Goal: Task Accomplishment & Management: Complete application form

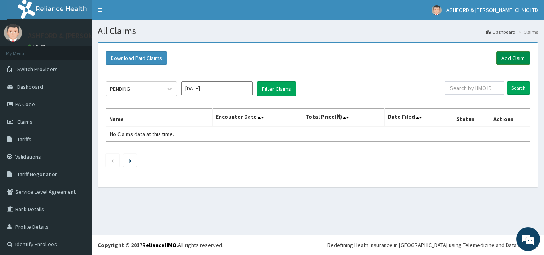
click at [507, 57] on link "Add Claim" at bounding box center [513, 58] width 34 height 14
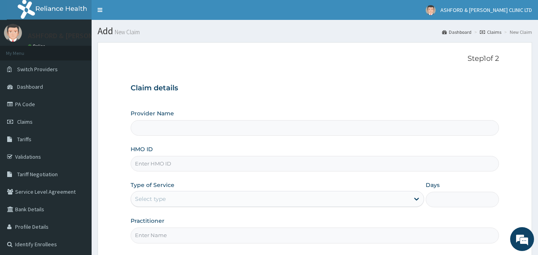
click at [146, 164] on input "HMO ID" at bounding box center [315, 164] width 369 height 16
type input "ASHFORD & [PERSON_NAME] CLINIC LTD"
type input "OSR/10052/A"
click at [170, 201] on div "Select type" at bounding box center [270, 199] width 278 height 13
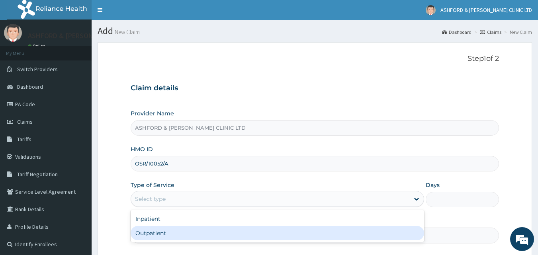
click at [178, 235] on div "Outpatient" at bounding box center [278, 233] width 294 height 14
type input "1"
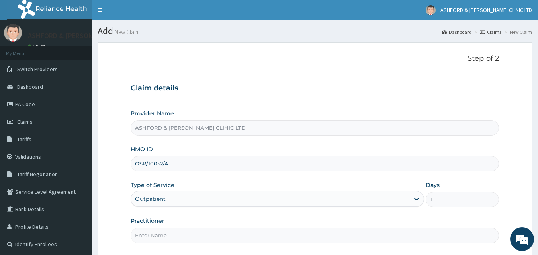
click at [178, 235] on input "Practitioner" at bounding box center [315, 236] width 369 height 16
type input "J.U. [GEOGRAPHIC_DATA]"
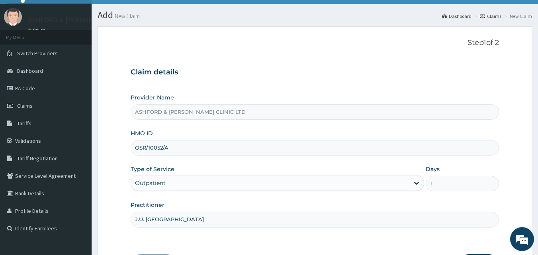
scroll to position [74, 0]
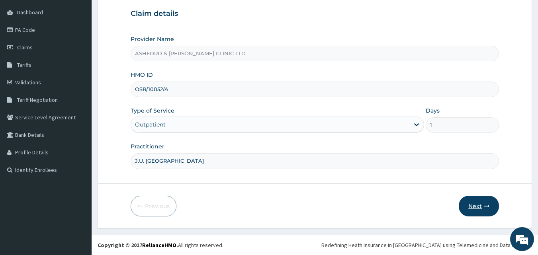
click at [476, 204] on button "Next" at bounding box center [479, 206] width 40 height 21
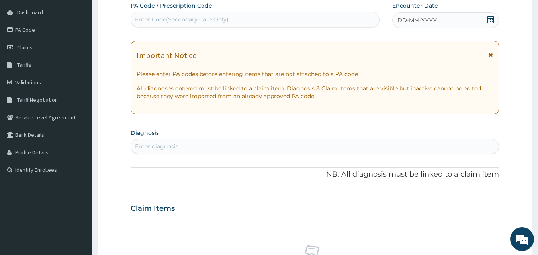
click at [490, 20] on icon at bounding box center [491, 20] width 8 height 8
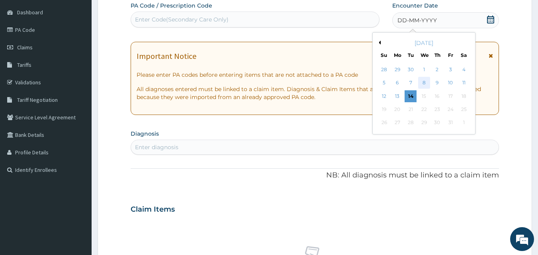
click at [423, 84] on div "8" at bounding box center [424, 83] width 12 height 12
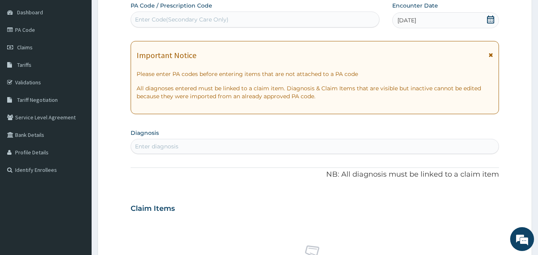
click at [162, 146] on div "Enter diagnosis" at bounding box center [156, 147] width 43 height 8
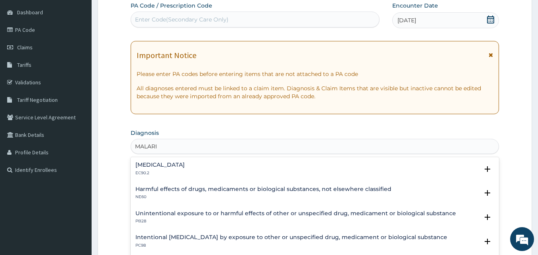
type input "[MEDICAL_DATA]"
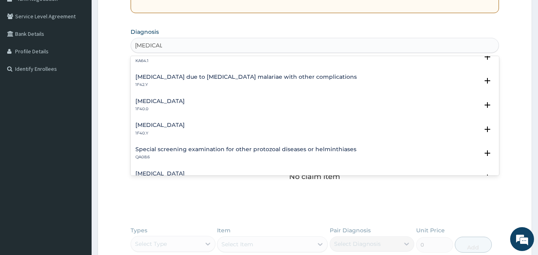
scroll to position [245, 0]
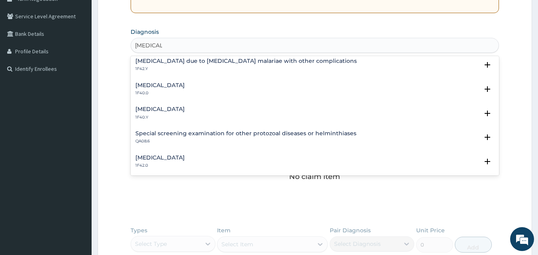
click at [185, 110] on h4 "Other severe and complicated Plasmodium falciparum malaria" at bounding box center [159, 109] width 49 height 6
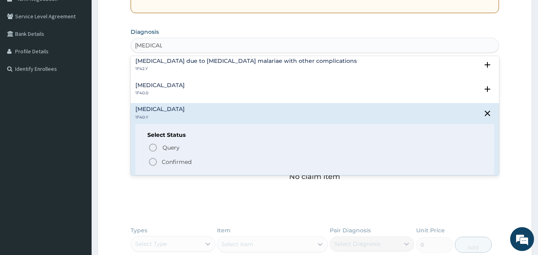
click at [152, 164] on icon "status option filled" at bounding box center [153, 162] width 10 height 10
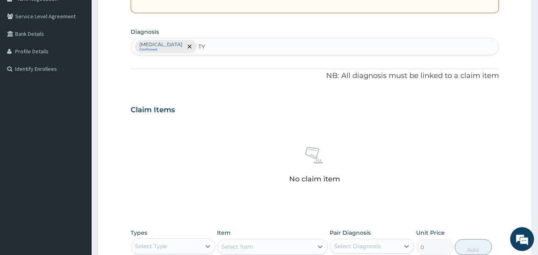
type input "T"
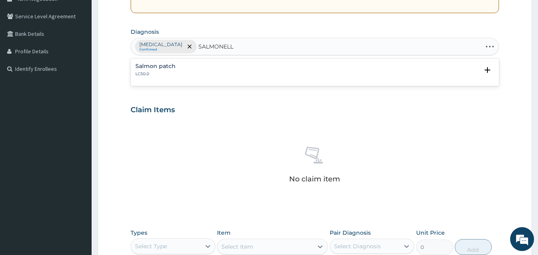
type input "SALMONELLA"
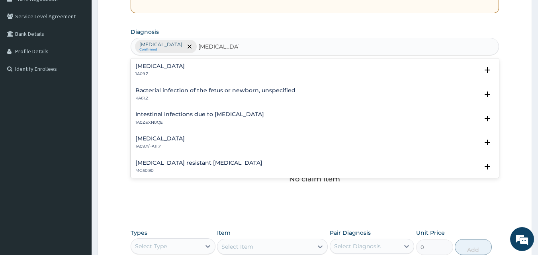
click at [174, 65] on h4 "Salmonella infection, unspecified" at bounding box center [159, 66] width 49 height 6
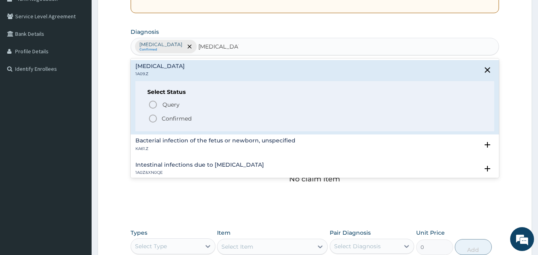
click at [152, 119] on icon "status option filled" at bounding box center [153, 119] width 10 height 10
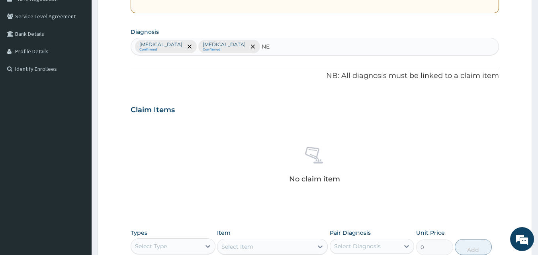
type input "N"
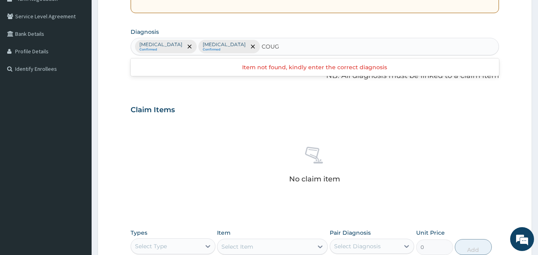
type input "COUGH"
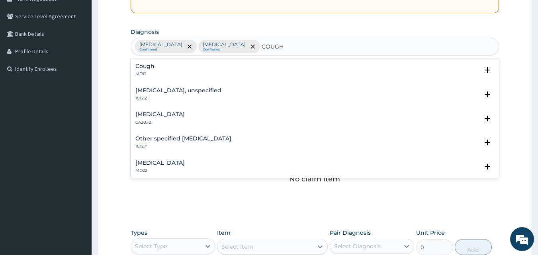
click at [145, 65] on h4 "Cough" at bounding box center [144, 66] width 19 height 6
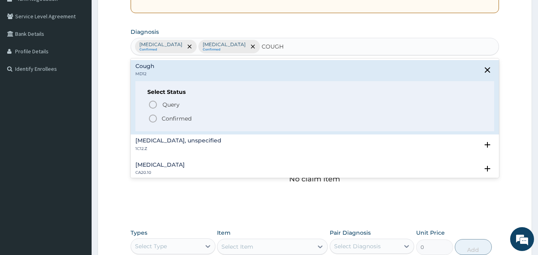
click at [153, 118] on icon "status option filled" at bounding box center [153, 119] width 10 height 10
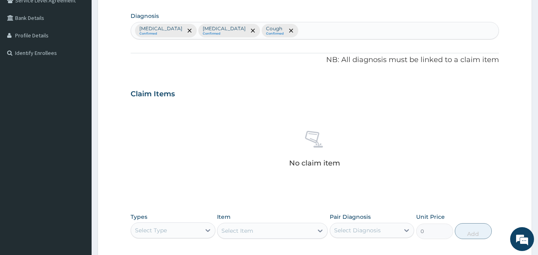
scroll to position [234, 0]
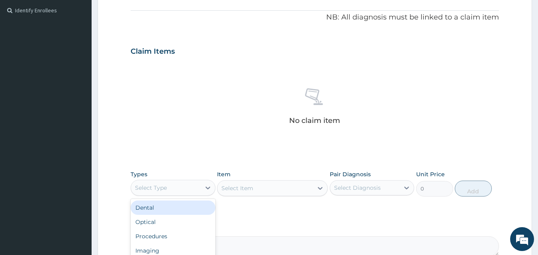
click at [183, 189] on div "Select Type" at bounding box center [166, 188] width 70 height 13
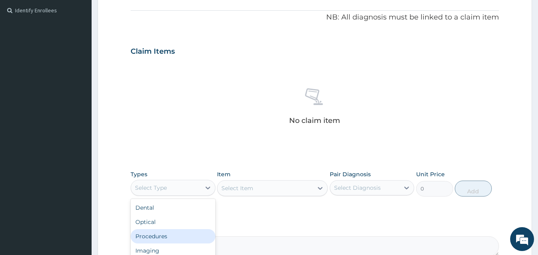
click at [163, 236] on div "Procedures" at bounding box center [173, 236] width 85 height 14
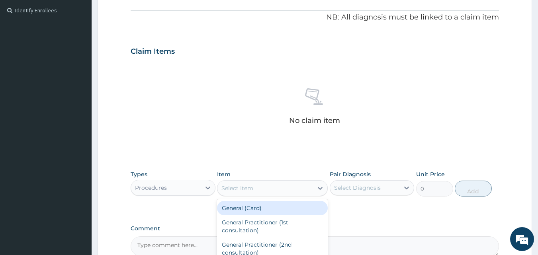
click at [264, 189] on div "Select Item" at bounding box center [265, 188] width 96 height 13
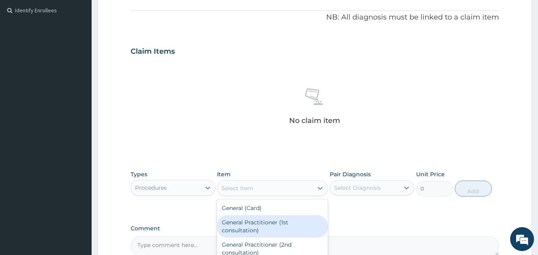
click at [251, 230] on div "General Practitioner (1st consultation)" at bounding box center [272, 226] width 111 height 22
type input "1500"
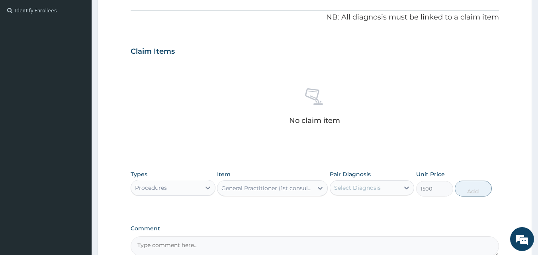
click at [382, 188] on div "Select Diagnosis" at bounding box center [365, 188] width 70 height 13
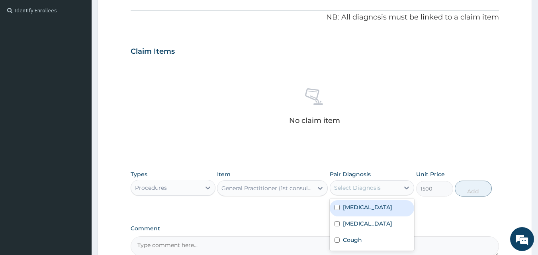
click at [338, 210] on input "checkbox" at bounding box center [337, 207] width 5 height 5
checkbox input "true"
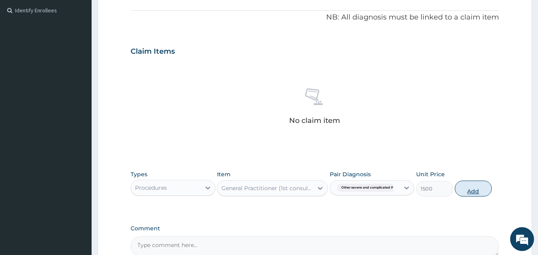
click at [473, 189] on button "Add" at bounding box center [473, 189] width 37 height 16
type input "0"
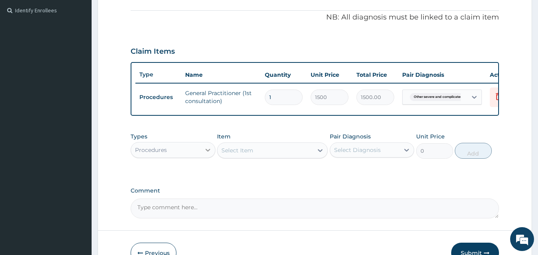
click at [207, 154] on icon at bounding box center [208, 150] width 8 height 8
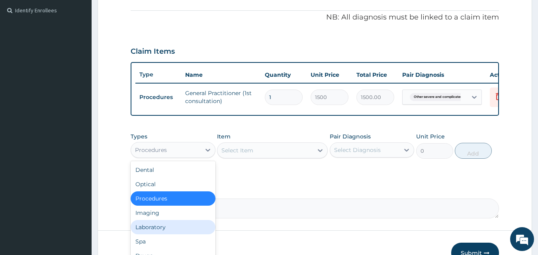
click at [184, 235] on div "Laboratory" at bounding box center [173, 227] width 85 height 14
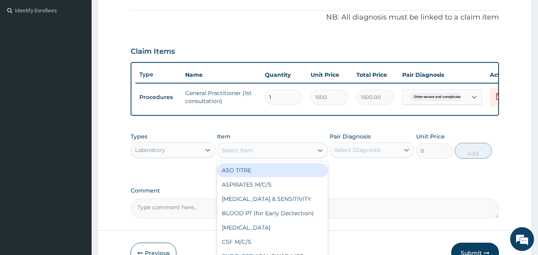
click at [251, 155] on div "Select Item" at bounding box center [237, 151] width 32 height 8
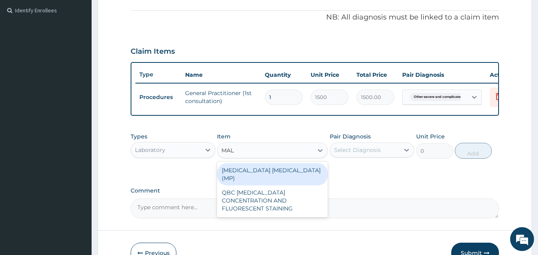
type input "MALA"
click at [252, 176] on div "MALARIA PARASITE (MP)" at bounding box center [272, 174] width 111 height 22
type input "1000"
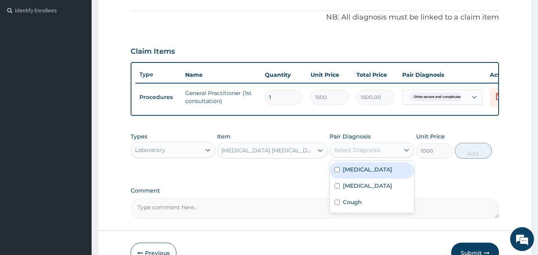
click at [354, 154] on div "Select Diagnosis" at bounding box center [357, 150] width 47 height 8
click at [337, 172] on input "checkbox" at bounding box center [337, 169] width 5 height 5
checkbox input "true"
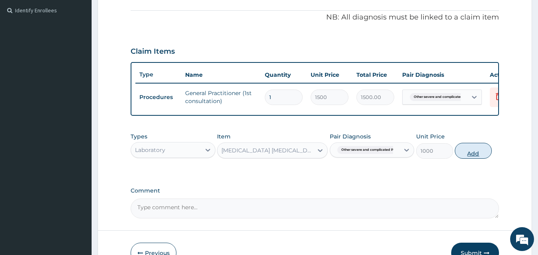
click at [474, 159] on button "Add" at bounding box center [473, 151] width 37 height 16
type input "0"
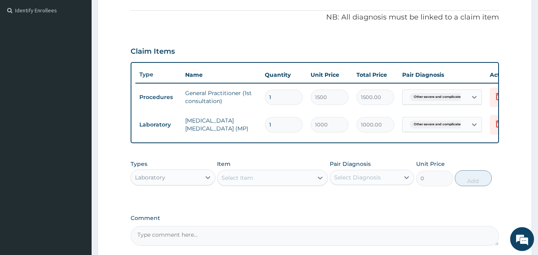
click at [240, 182] on div "Select Item" at bounding box center [237, 178] width 32 height 8
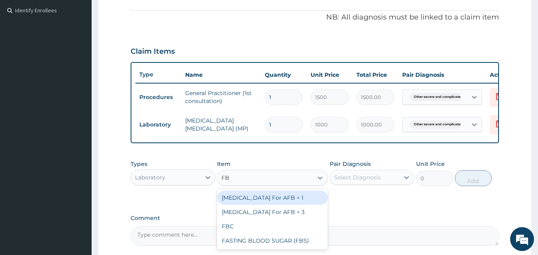
type input "FBC"
click at [236, 204] on div "FBC" at bounding box center [272, 198] width 111 height 14
type input "2000"
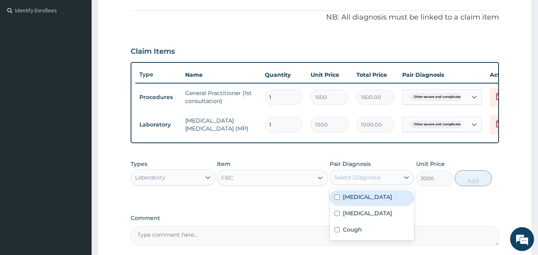
click at [344, 182] on div "Select Diagnosis" at bounding box center [357, 178] width 47 height 8
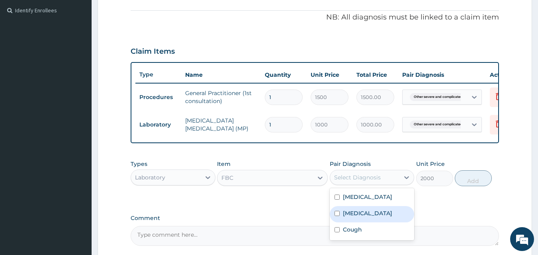
click at [340, 223] on div "Salmonella infection, unspecified" at bounding box center [372, 214] width 85 height 16
checkbox input "true"
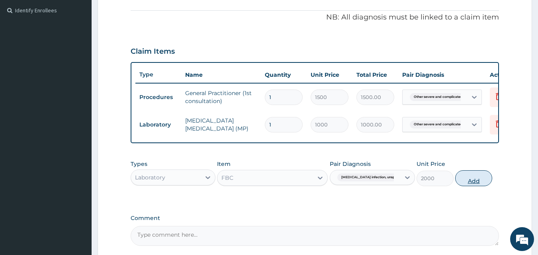
click at [468, 186] on button "Add" at bounding box center [473, 178] width 37 height 16
type input "0"
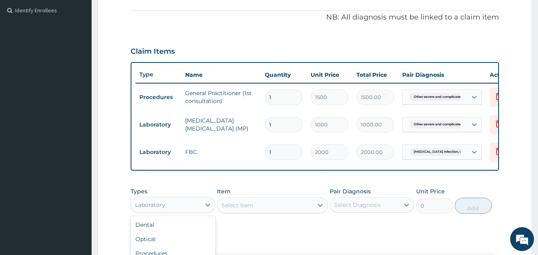
click at [165, 209] on div "Laboratory" at bounding box center [150, 205] width 30 height 8
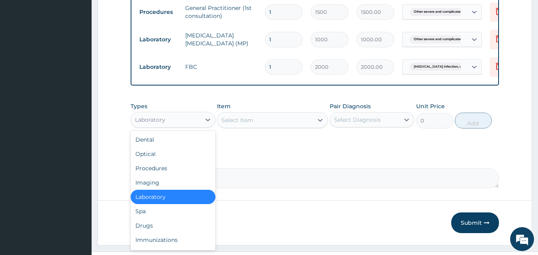
scroll to position [341, 0]
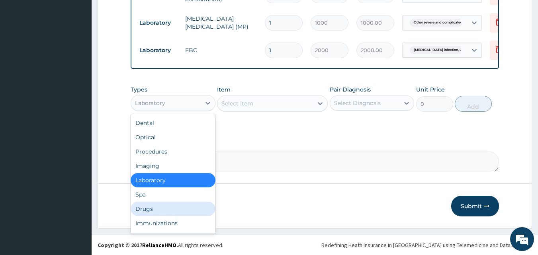
click at [155, 210] on div "Drugs" at bounding box center [173, 209] width 85 height 14
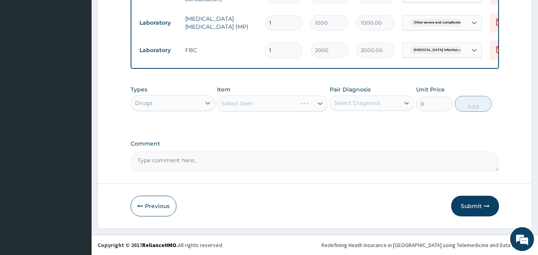
click at [245, 105] on div "Select Item" at bounding box center [272, 104] width 111 height 16
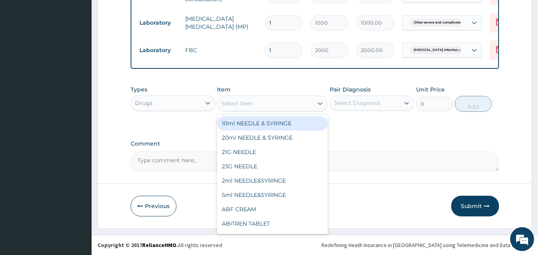
click at [247, 105] on div "Select Item" at bounding box center [237, 104] width 32 height 8
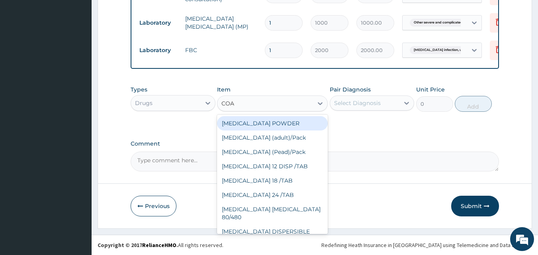
type input "COAR"
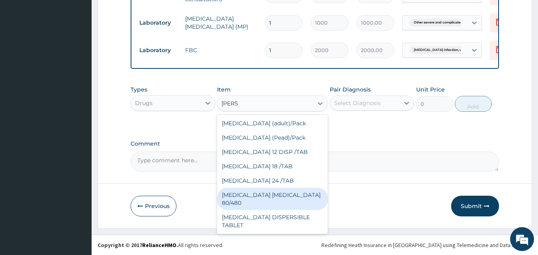
click at [267, 196] on div "COARTEM D TAB 80/480" at bounding box center [272, 199] width 111 height 22
type input "1039.5"
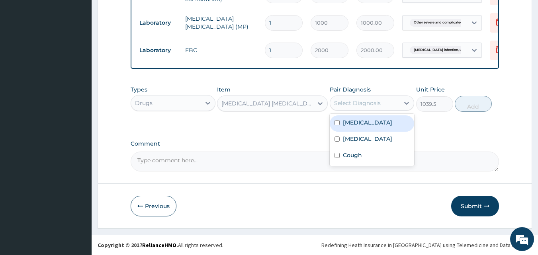
click at [362, 107] on div "Select Diagnosis" at bounding box center [357, 103] width 47 height 8
click at [349, 127] on label "Other severe and complicated Plasmodium falciparum malaria" at bounding box center [367, 123] width 49 height 8
checkbox input "true"
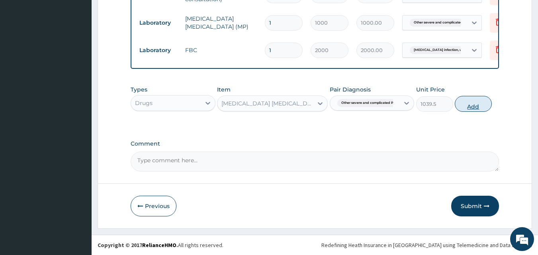
click at [470, 107] on button "Add" at bounding box center [473, 104] width 37 height 16
type input "0"
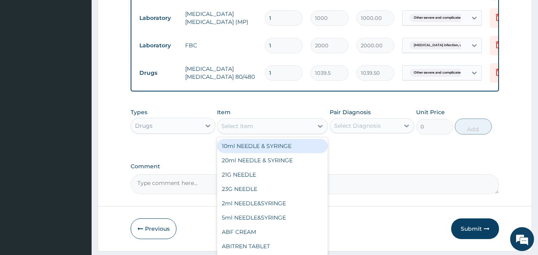
click at [274, 133] on div "Select Item" at bounding box center [265, 126] width 96 height 13
type input "LOFN"
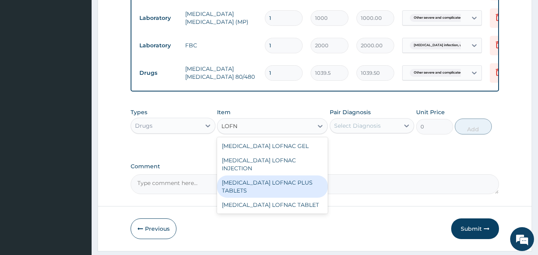
click at [264, 180] on div "Diclofenac LOFNAC PLUS TABLETS" at bounding box center [272, 187] width 111 height 22
type input "94.5"
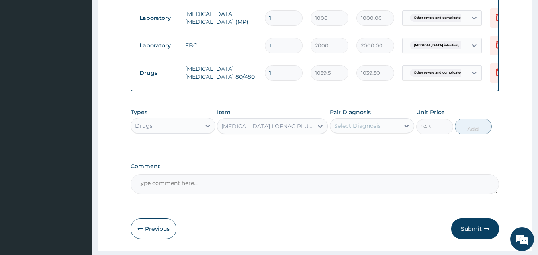
click at [360, 130] on div "Select Diagnosis" at bounding box center [357, 126] width 47 height 8
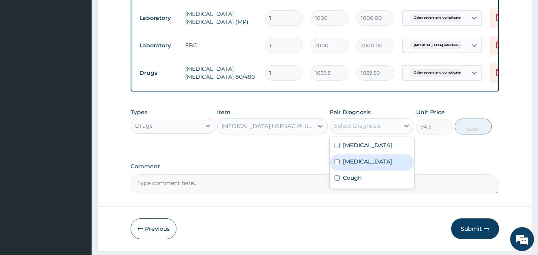
click at [339, 164] on input "checkbox" at bounding box center [337, 161] width 5 height 5
checkbox input "true"
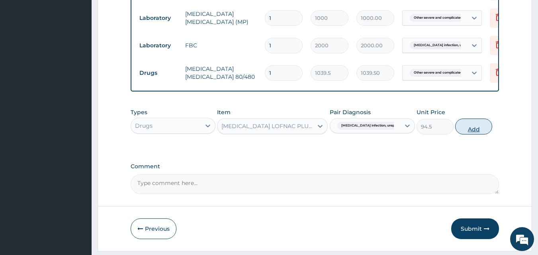
click at [474, 134] on button "Add" at bounding box center [473, 127] width 37 height 16
type input "0"
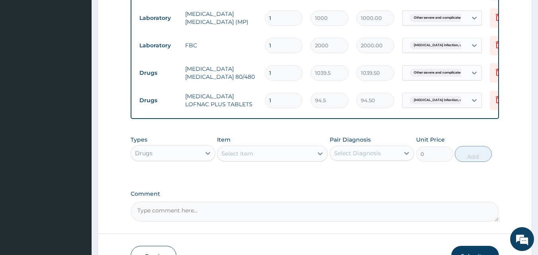
type input "10"
type input "945.00"
type input "10"
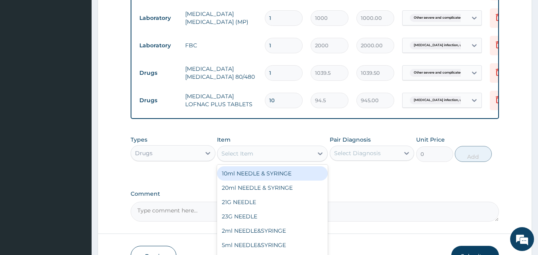
click at [250, 158] on div "Select Item" at bounding box center [237, 154] width 32 height 8
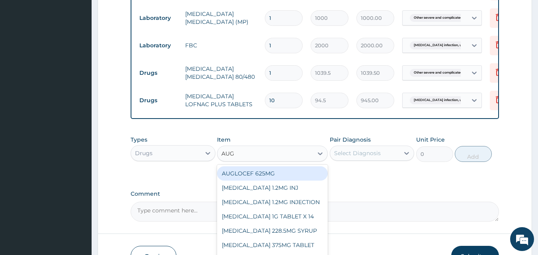
type input "AUGL"
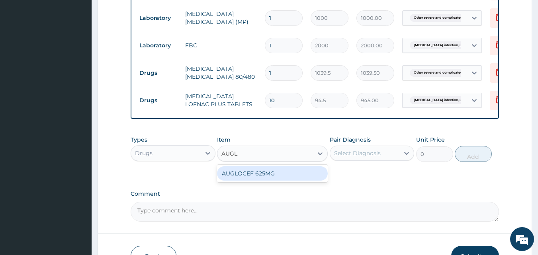
click at [256, 181] on div "AUGLOCEF 625MG" at bounding box center [272, 173] width 111 height 14
type input "882"
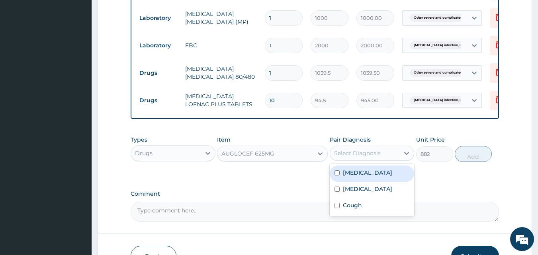
click at [359, 157] on div "Select Diagnosis" at bounding box center [357, 153] width 47 height 8
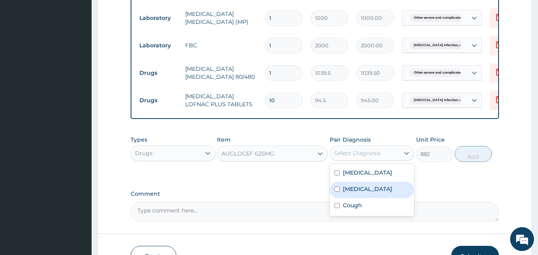
click at [339, 192] on input "checkbox" at bounding box center [337, 189] width 5 height 5
checkbox input "true"
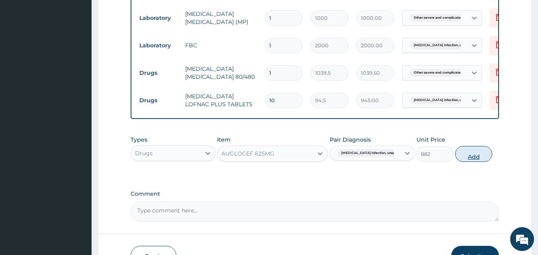
click at [472, 161] on button "Add" at bounding box center [473, 154] width 37 height 16
type input "0"
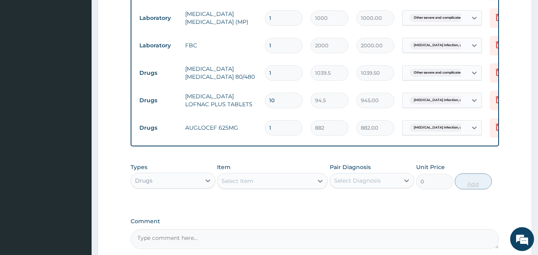
type input "14"
type input "12348.00"
type input "14"
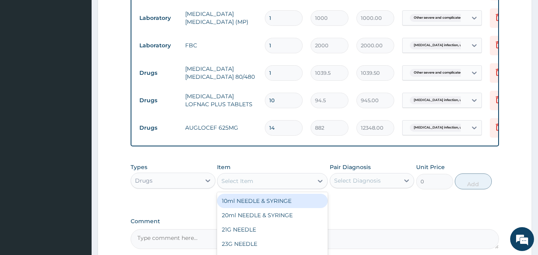
click at [245, 185] on div "Select Item" at bounding box center [237, 181] width 32 height 8
type input "BENY"
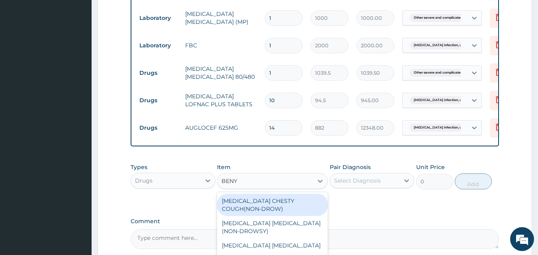
click at [265, 213] on div "BENYLIN CHESTY COUGH(NON-DROW)" at bounding box center [272, 205] width 111 height 22
type input "882"
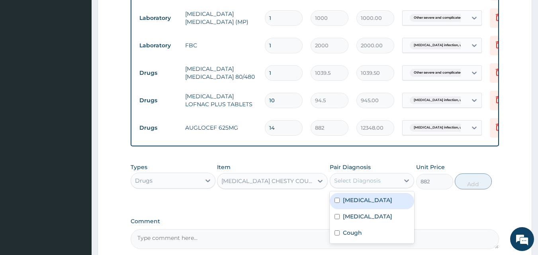
click at [366, 185] on div "Select Diagnosis" at bounding box center [357, 181] width 47 height 8
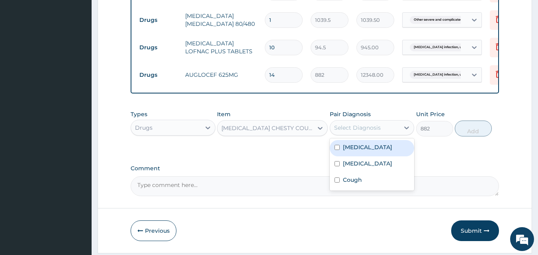
scroll to position [399, 0]
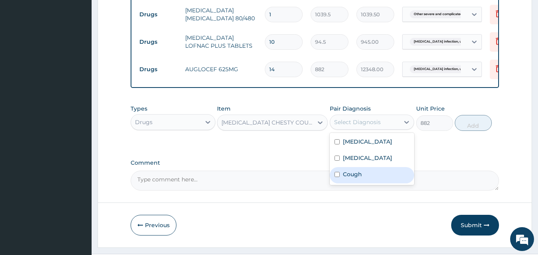
click at [337, 177] on input "checkbox" at bounding box center [337, 174] width 5 height 5
checkbox input "true"
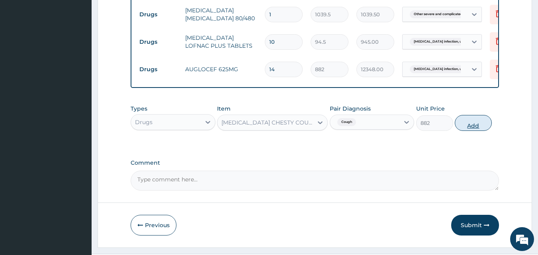
click at [477, 131] on button "Add" at bounding box center [473, 123] width 37 height 16
type input "0"
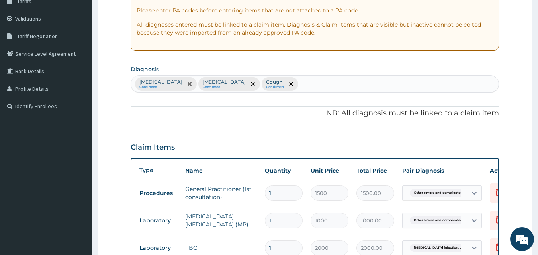
scroll to position [117, 0]
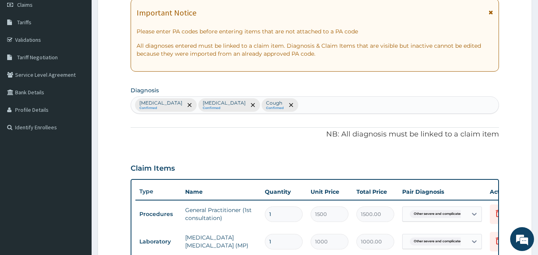
click at [448, 106] on div "Other severe and complicated Plasmodium falciparum malaria Confirmed Salmonella…" at bounding box center [315, 105] width 368 height 17
type input "DIABETES"
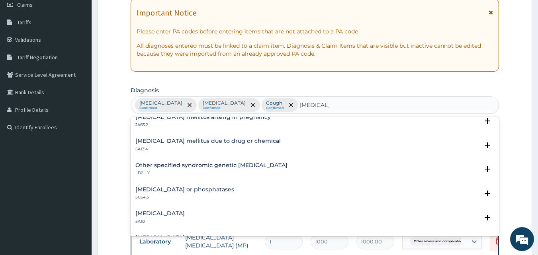
scroll to position [0, 0]
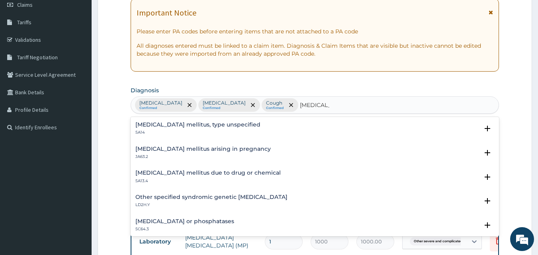
click at [183, 124] on h4 "Diabetes mellitus, type unspecified" at bounding box center [197, 125] width 125 height 6
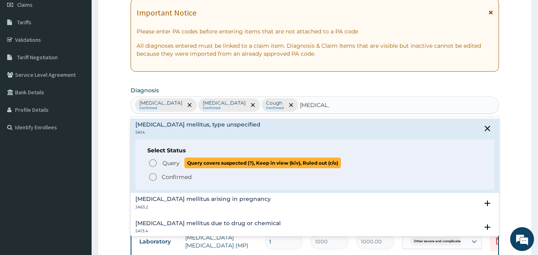
click at [154, 164] on icon "status option query" at bounding box center [153, 164] width 10 height 10
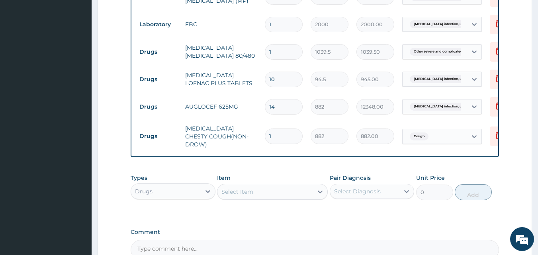
scroll to position [363, 0]
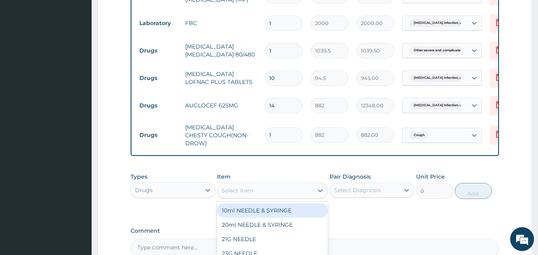
click at [271, 197] on div "Select Item" at bounding box center [265, 190] width 96 height 13
type input "MULTI"
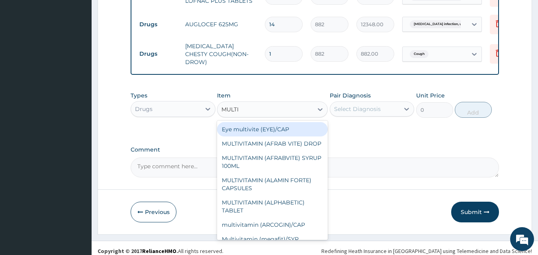
scroll to position [455, 0]
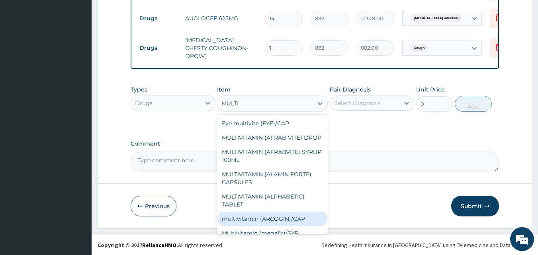
click at [249, 226] on div "multivitamin (ARCOGIN)/CAP" at bounding box center [272, 219] width 111 height 14
type input "47.25"
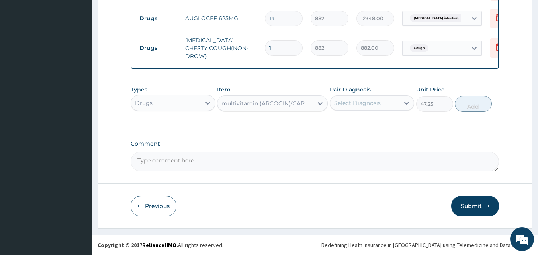
click at [380, 110] on div "Select Diagnosis" at bounding box center [365, 103] width 70 height 13
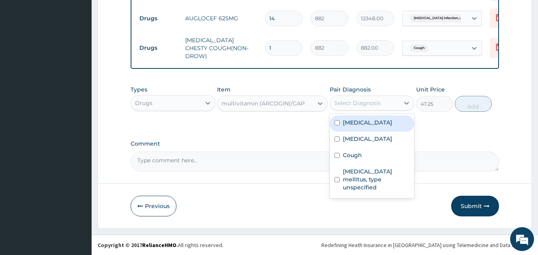
click at [339, 132] on div "Other severe and complicated Plasmodium falciparum malaria" at bounding box center [372, 123] width 85 height 16
checkbox input "true"
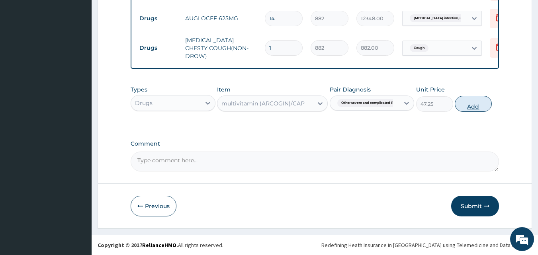
click at [475, 112] on button "Add" at bounding box center [473, 104] width 37 height 16
type input "0"
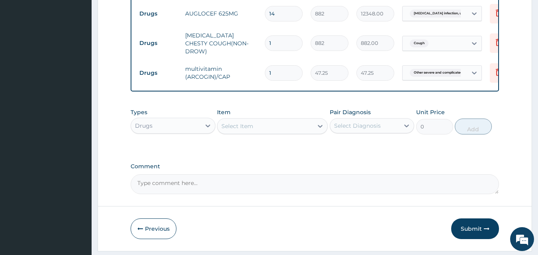
type input "0.00"
type input "7"
type input "330.75"
type input "7"
click at [255, 170] on label "Comment" at bounding box center [315, 166] width 369 height 7
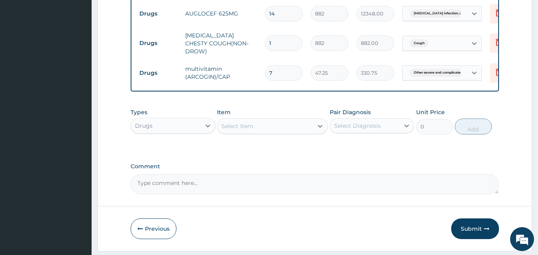
click at [255, 184] on textarea "Comment" at bounding box center [315, 184] width 369 height 20
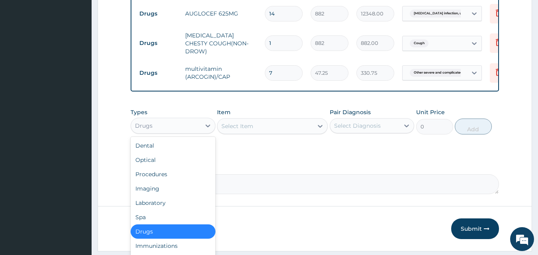
click at [197, 132] on div "Drugs" at bounding box center [166, 125] width 70 height 13
click at [166, 210] on div "Laboratory" at bounding box center [173, 203] width 85 height 14
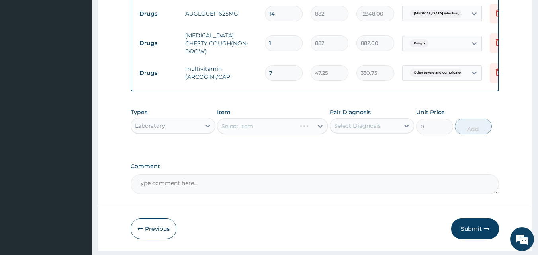
click at [237, 134] on div "Select Item" at bounding box center [272, 126] width 111 height 16
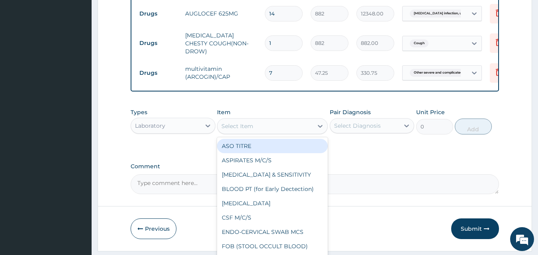
click at [256, 133] on div "Select Item" at bounding box center [265, 126] width 96 height 13
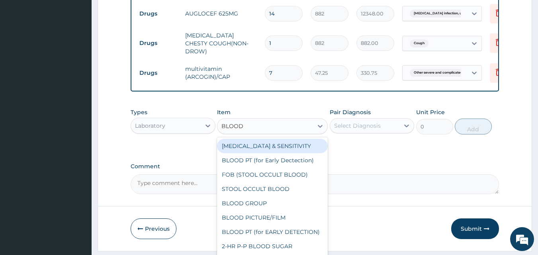
type input "BLOOD"
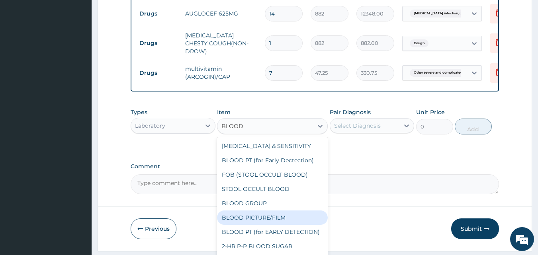
scroll to position [64, 0]
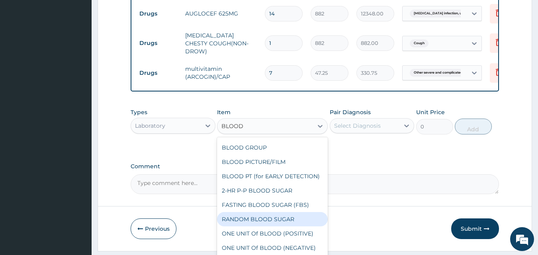
click at [256, 227] on div "RANDOM BLOOD SUGAR" at bounding box center [272, 219] width 111 height 14
type input "600"
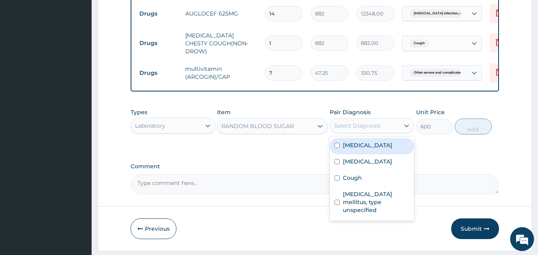
click at [383, 132] on div "Select Diagnosis" at bounding box center [365, 125] width 70 height 13
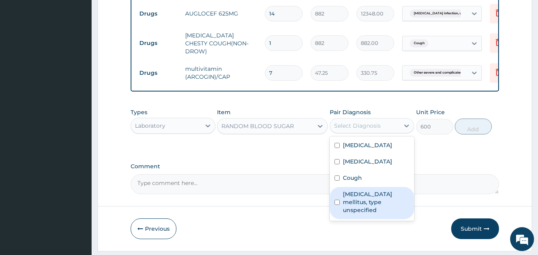
click at [337, 205] on input "checkbox" at bounding box center [337, 202] width 5 height 5
checkbox input "true"
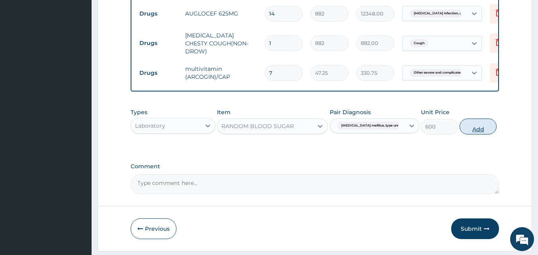
click at [474, 135] on button "Add" at bounding box center [478, 127] width 37 height 16
type input "0"
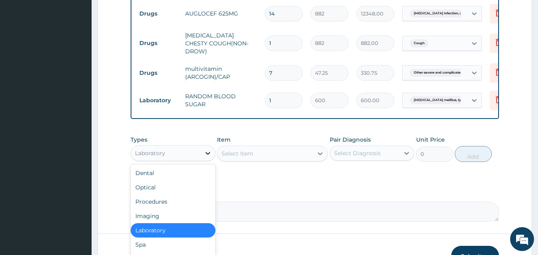
click at [209, 157] on icon at bounding box center [208, 153] width 8 height 8
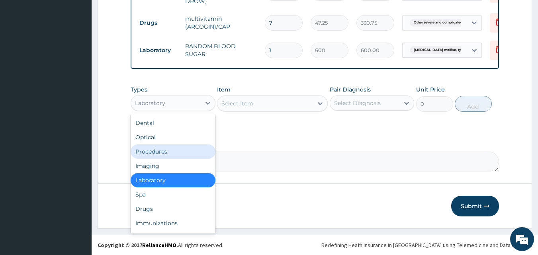
scroll to position [522, 0]
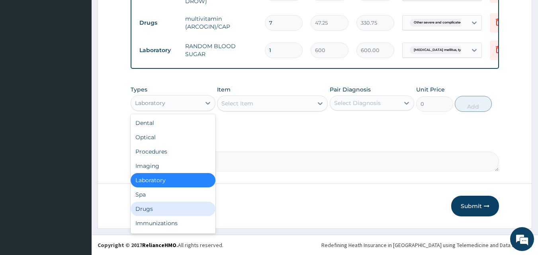
click at [168, 210] on div "Drugs" at bounding box center [173, 209] width 85 height 14
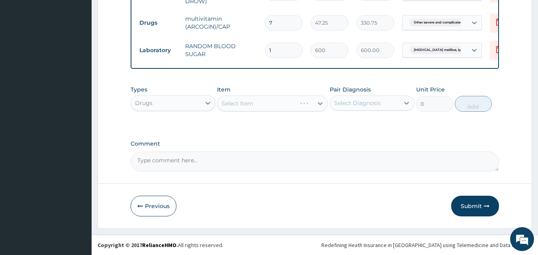
click at [246, 103] on div "Select Item" at bounding box center [272, 104] width 111 height 16
click at [262, 103] on div "Select Item" at bounding box center [265, 103] width 96 height 13
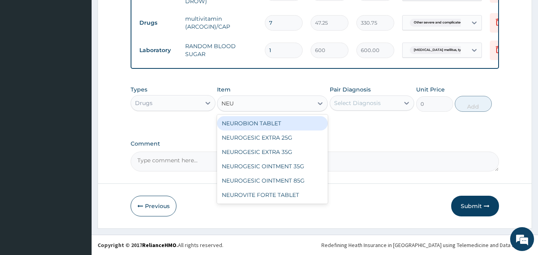
type input "NEUR"
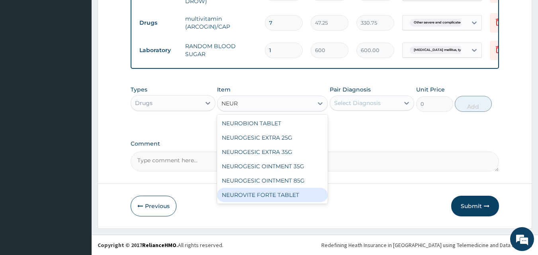
click at [255, 195] on div "NEUROVITE FORTE TABLET" at bounding box center [272, 195] width 111 height 14
type input "37.8"
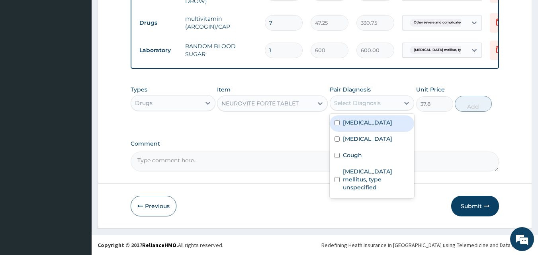
click at [367, 104] on div "Select Diagnosis" at bounding box center [357, 103] width 47 height 8
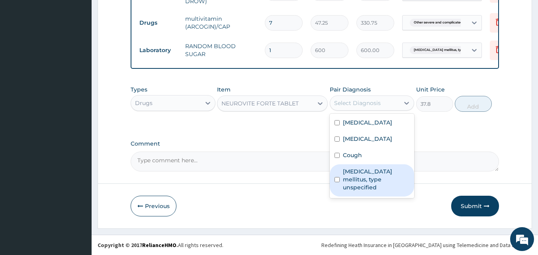
click at [336, 182] on input "checkbox" at bounding box center [337, 179] width 5 height 5
checkbox input "true"
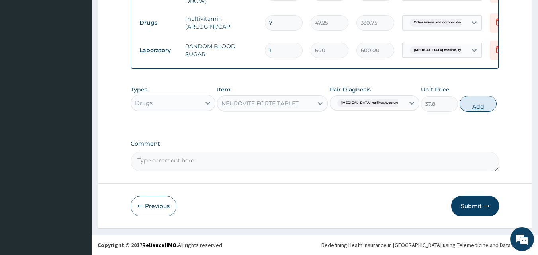
click at [478, 104] on button "Add" at bounding box center [478, 104] width 37 height 16
type input "0"
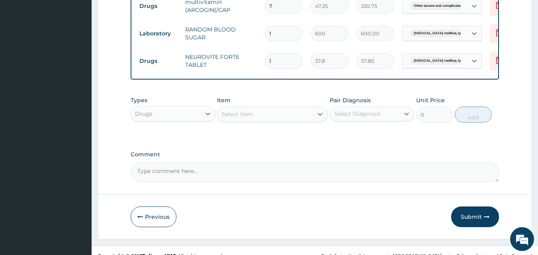
type input "10"
type input "378.00"
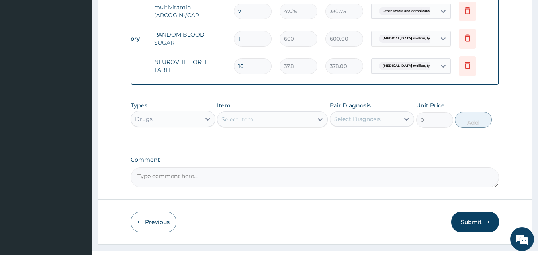
scroll to position [550, 0]
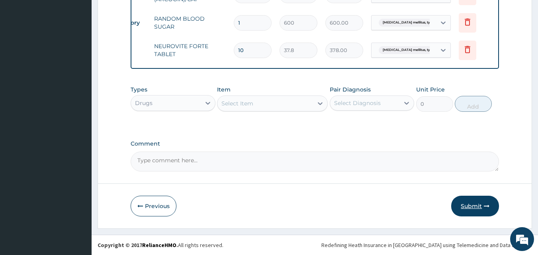
type input "10"
click at [475, 205] on button "Submit" at bounding box center [475, 206] width 48 height 21
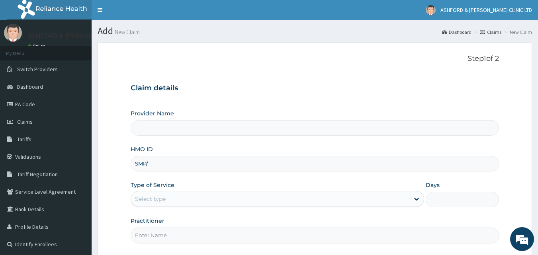
type input "SMP/1"
type input "ASHFORD & [PERSON_NAME] CLINIC LTD"
type input "SMP/10036/A"
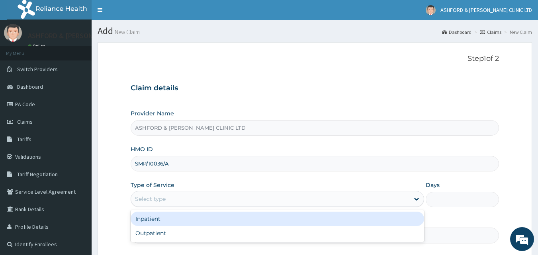
click at [153, 197] on div "Select type" at bounding box center [150, 199] width 31 height 8
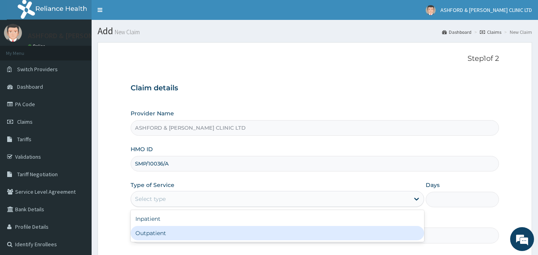
click at [164, 233] on div "Outpatient" at bounding box center [278, 233] width 294 height 14
type input "1"
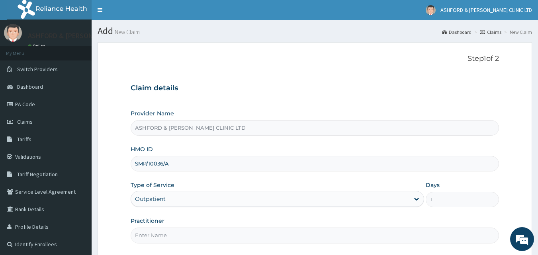
click at [227, 237] on input "Practitioner" at bounding box center [315, 236] width 369 height 16
type input "J.U. ADJUGAH"
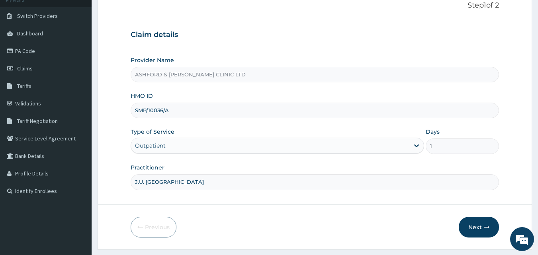
scroll to position [74, 0]
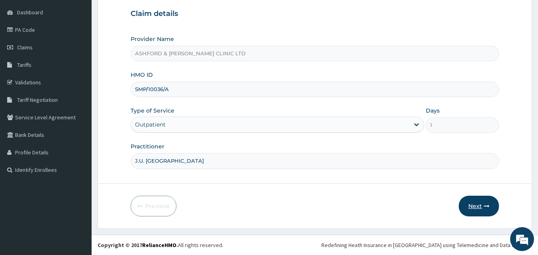
click at [480, 206] on button "Next" at bounding box center [479, 206] width 40 height 21
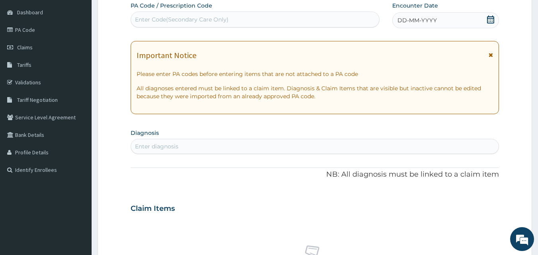
click at [491, 20] on icon at bounding box center [490, 20] width 7 height 8
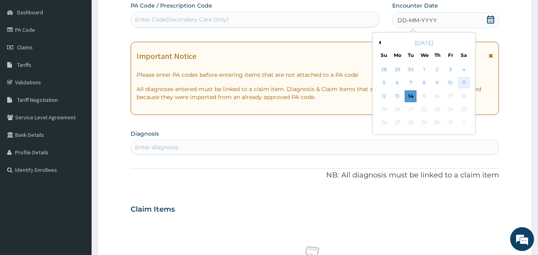
click at [463, 82] on div "11" at bounding box center [464, 83] width 12 height 12
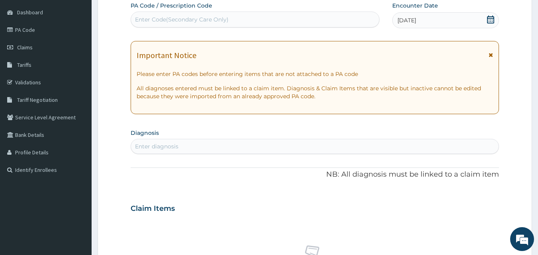
click at [155, 149] on div "Enter diagnosis" at bounding box center [156, 147] width 43 height 8
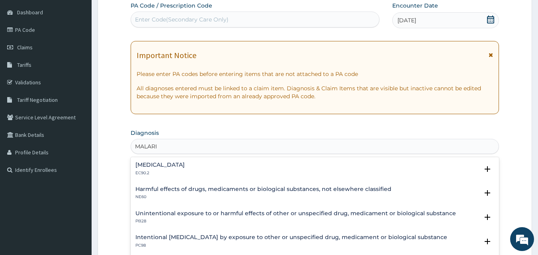
type input "MALARIA"
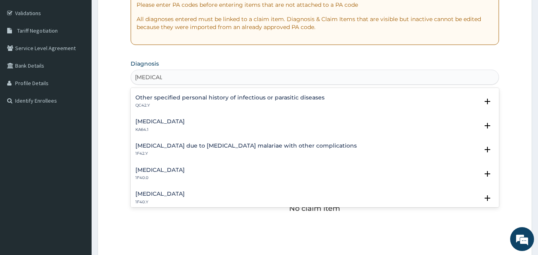
scroll to position [250, 0]
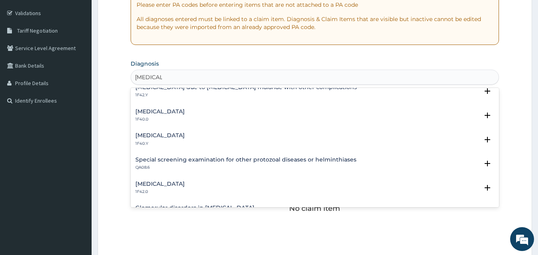
click at [185, 138] on h4 "Other severe and complicated Plasmodium falciparum malaria" at bounding box center [159, 136] width 49 height 6
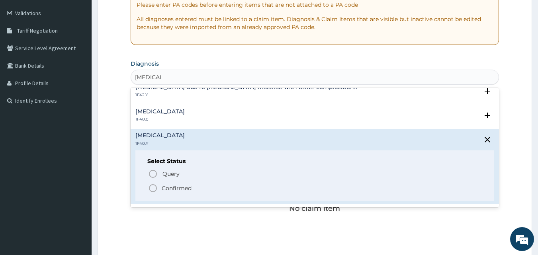
click at [152, 188] on icon "status option filled" at bounding box center [153, 189] width 10 height 10
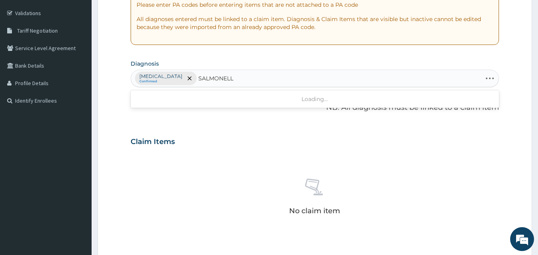
type input "SALMONELLA"
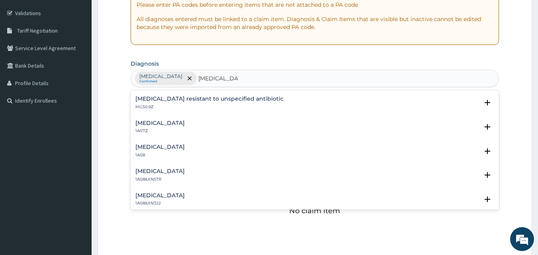
scroll to position [293, 0]
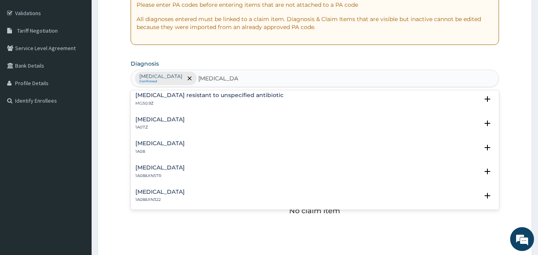
click at [160, 120] on h4 "Typhoid fever, unspecified" at bounding box center [159, 120] width 49 height 6
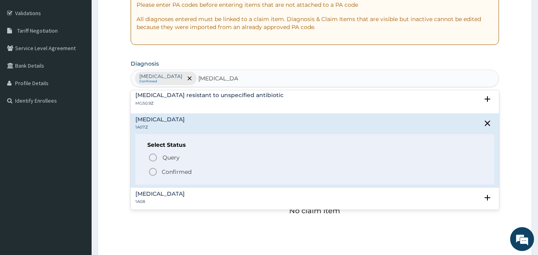
click at [155, 171] on icon "status option filled" at bounding box center [153, 172] width 10 height 10
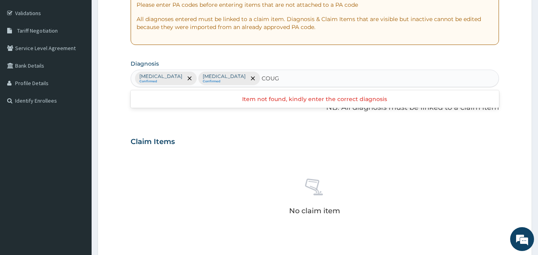
type input "COUGH"
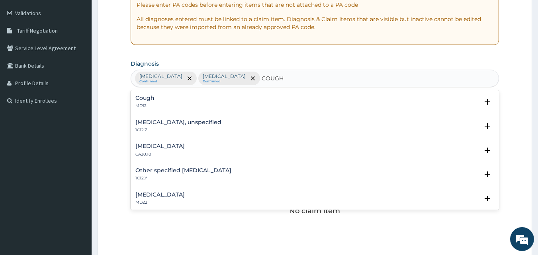
click at [148, 98] on h4 "Cough" at bounding box center [144, 98] width 19 height 6
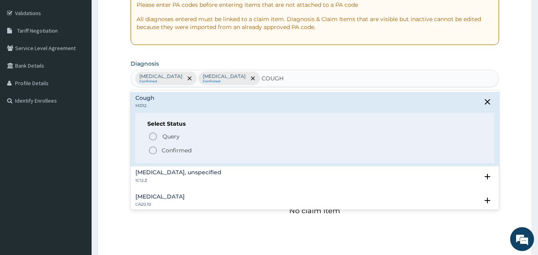
click at [154, 151] on icon "status option filled" at bounding box center [153, 151] width 10 height 10
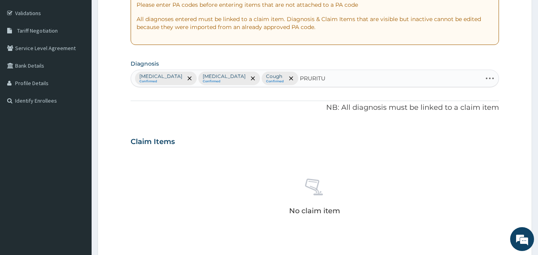
type input "PRURITUS"
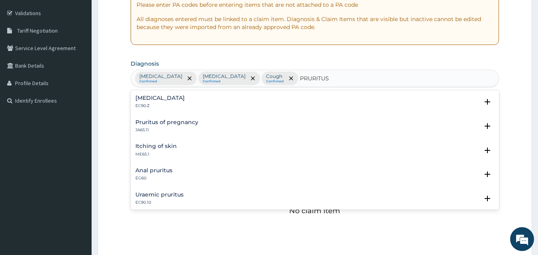
click at [152, 147] on h4 "Itching of skin" at bounding box center [155, 146] width 41 height 6
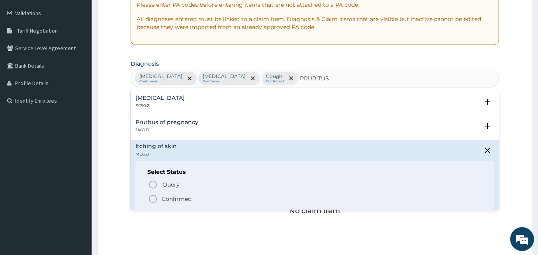
click at [155, 199] on icon "status option filled" at bounding box center [153, 199] width 10 height 10
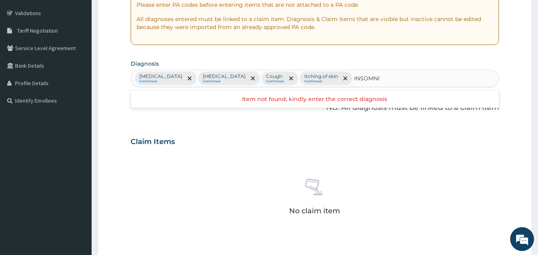
type input "INSOMNIA"
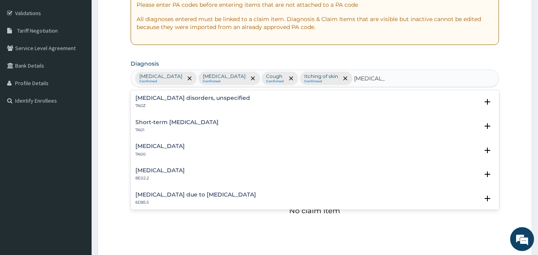
click at [168, 101] on h4 "Insomnia disorders, unspecified" at bounding box center [192, 98] width 115 height 6
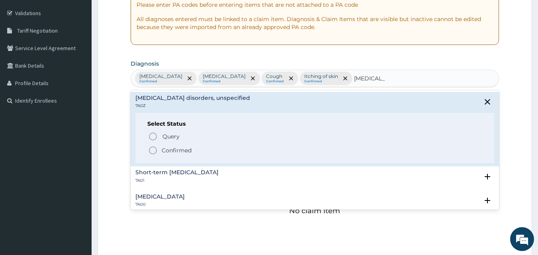
click at [154, 155] on icon "status option filled" at bounding box center [153, 151] width 10 height 10
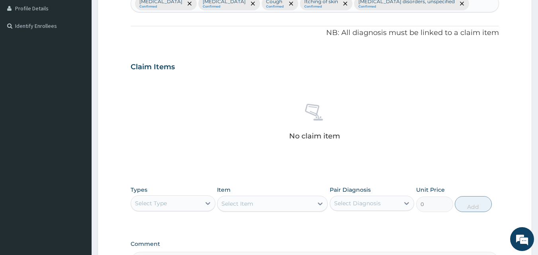
scroll to position [223, 0]
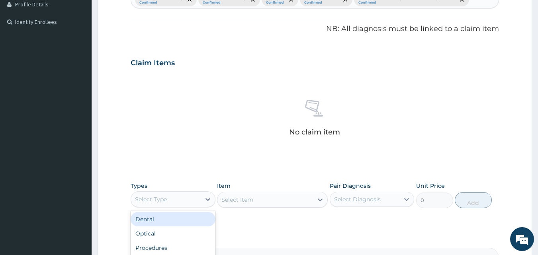
click at [175, 206] on div "Select Type" at bounding box center [166, 199] width 70 height 13
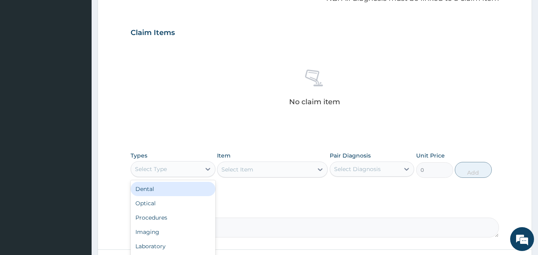
scroll to position [266, 0]
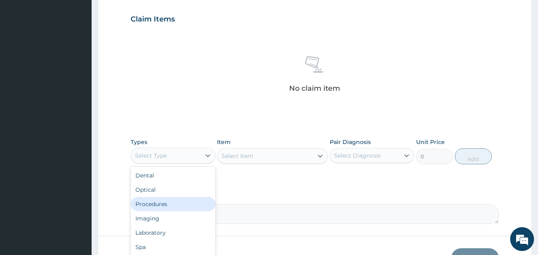
click at [160, 211] on div "Procedures" at bounding box center [173, 204] width 85 height 14
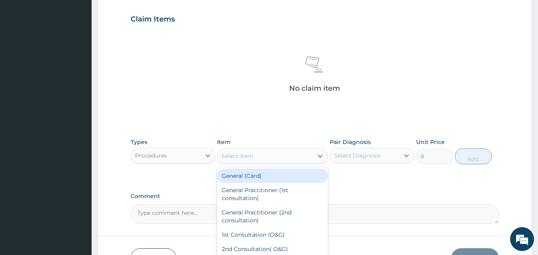
click at [250, 160] on div "Select Item" at bounding box center [237, 156] width 32 height 8
click at [247, 183] on div "General (Card)" at bounding box center [272, 176] width 111 height 14
type input "1000"
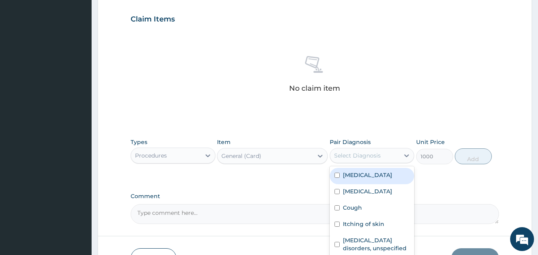
click at [350, 160] on div "Select Diagnosis" at bounding box center [357, 156] width 47 height 8
click at [337, 184] on div "Other severe and complicated Plasmodium falciparum malaria" at bounding box center [372, 176] width 85 height 16
checkbox input "true"
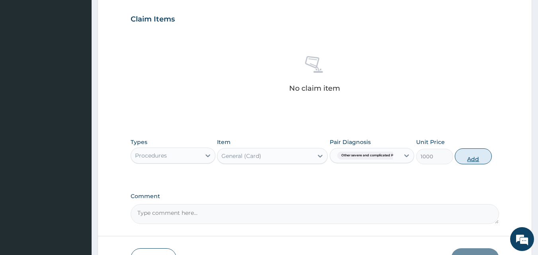
click at [474, 164] on button "Add" at bounding box center [473, 157] width 37 height 16
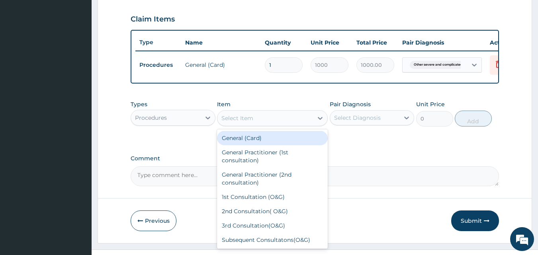
click at [259, 125] on div "Select Item" at bounding box center [265, 118] width 96 height 13
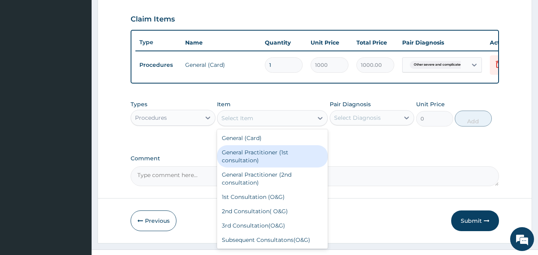
click at [251, 168] on div "General Practitioner (1st consultation)" at bounding box center [272, 156] width 111 height 22
type input "1500"
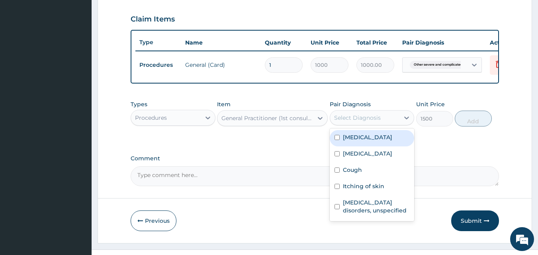
click at [339, 122] on div "Select Diagnosis" at bounding box center [357, 118] width 47 height 8
click at [350, 141] on label "Other severe and complicated Plasmodium falciparum malaria" at bounding box center [367, 137] width 49 height 8
checkbox input "true"
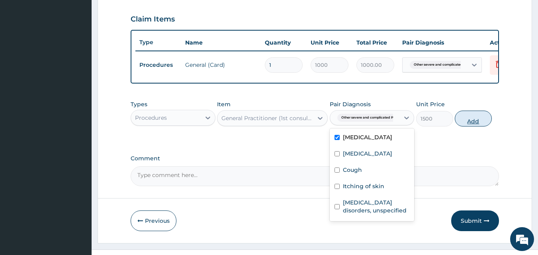
click at [462, 127] on button "Add" at bounding box center [473, 119] width 37 height 16
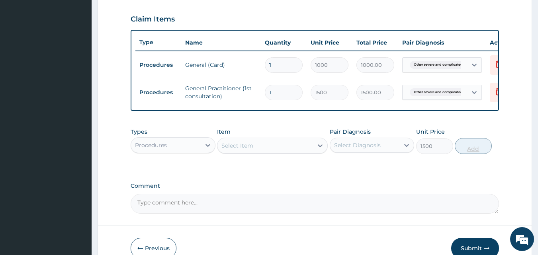
type input "0"
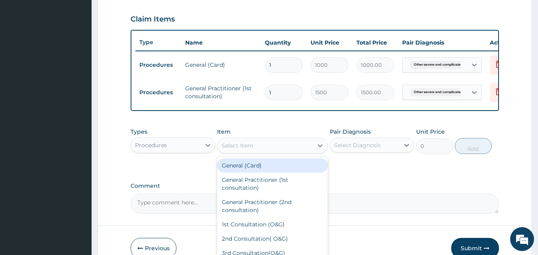
click at [264, 152] on div "Select Item" at bounding box center [265, 145] width 96 height 13
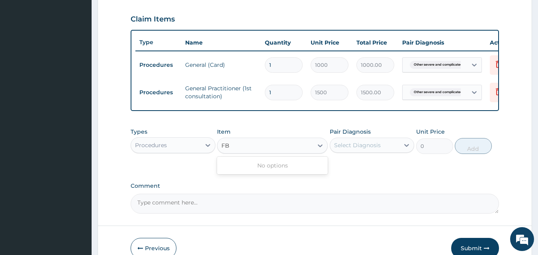
type input "F"
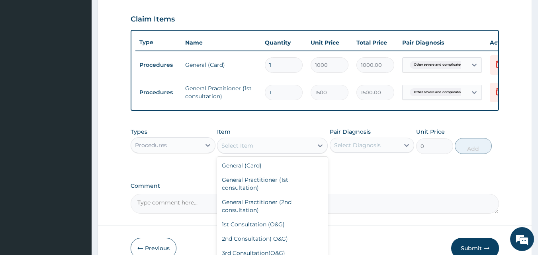
click at [195, 152] on div "Procedures" at bounding box center [166, 145] width 70 height 13
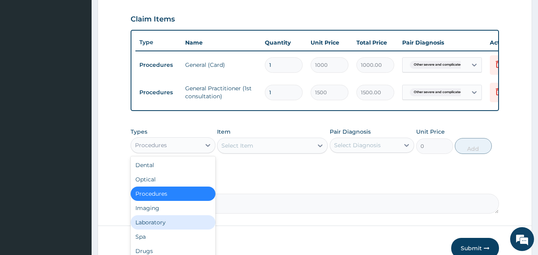
click at [178, 230] on div "Laboratory" at bounding box center [173, 222] width 85 height 14
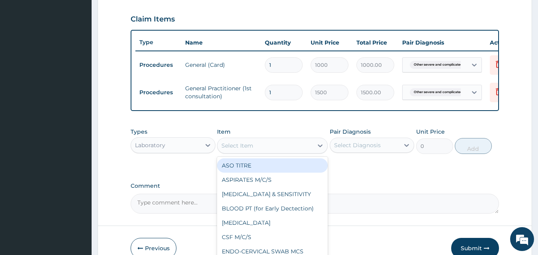
click at [255, 152] on div "Select Item" at bounding box center [265, 145] width 96 height 13
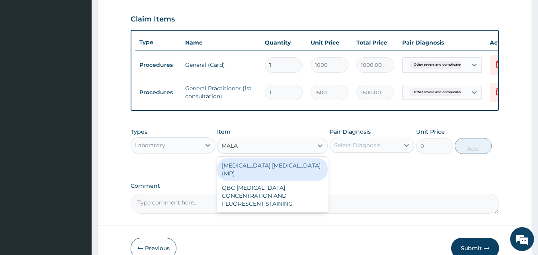
type input "MALAR"
click at [257, 181] on div "MALARIA PARASITE (MP)" at bounding box center [272, 170] width 111 height 22
type input "1000"
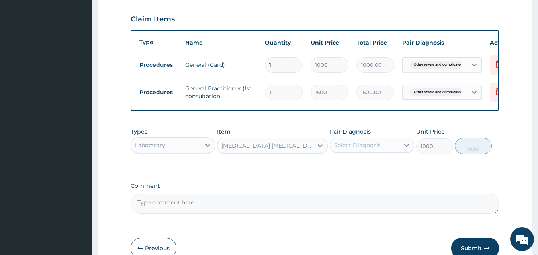
click at [343, 149] on div "Select Diagnosis" at bounding box center [357, 145] width 47 height 8
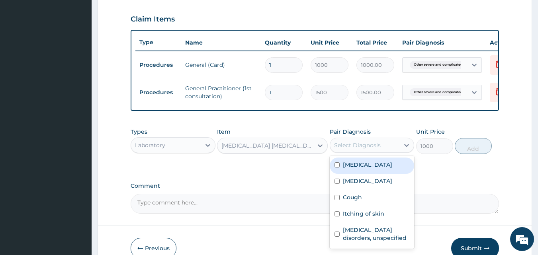
click at [345, 169] on label "Other severe and complicated Plasmodium falciparum malaria" at bounding box center [367, 165] width 49 height 8
checkbox input "true"
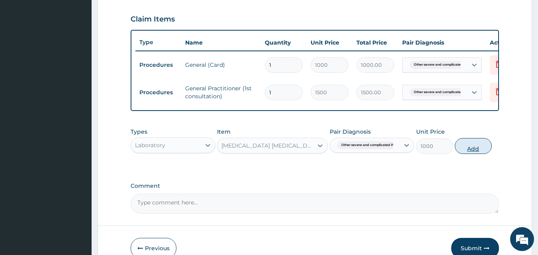
click at [463, 154] on button "Add" at bounding box center [473, 146] width 37 height 16
type input "0"
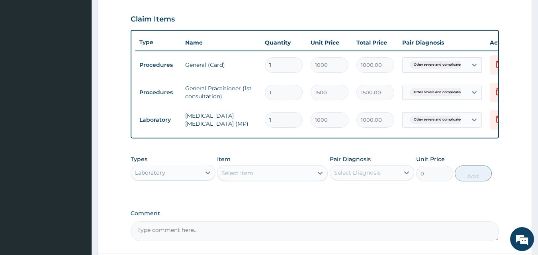
click at [246, 177] on div "Select Item" at bounding box center [237, 173] width 32 height 8
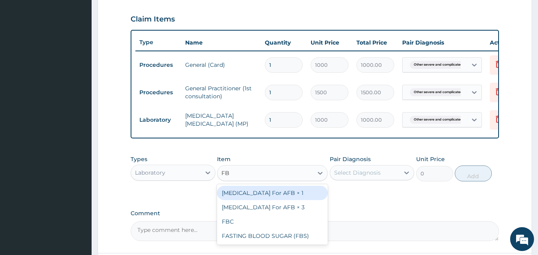
type input "FBC"
click at [248, 200] on div "FBC" at bounding box center [272, 193] width 111 height 14
type input "2000"
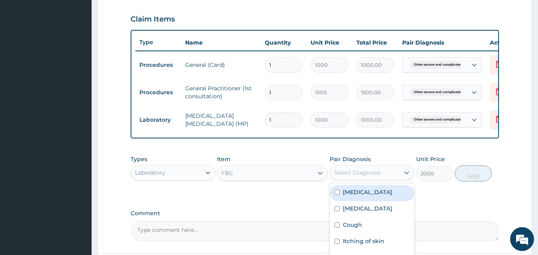
click at [369, 177] on div "Select Diagnosis" at bounding box center [357, 173] width 47 height 8
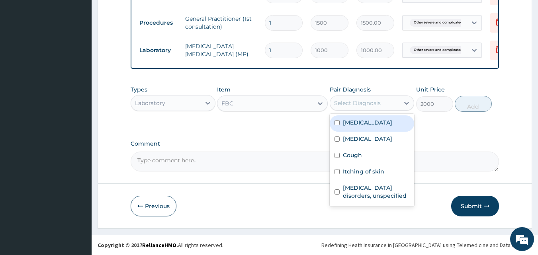
scroll to position [357, 0]
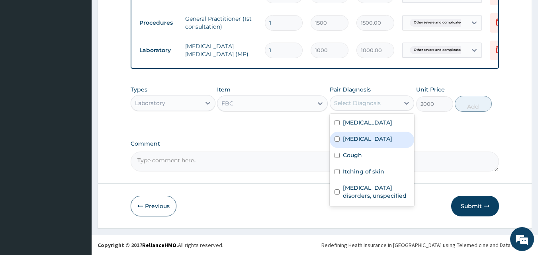
click at [335, 142] on input "checkbox" at bounding box center [337, 139] width 5 height 5
checkbox input "true"
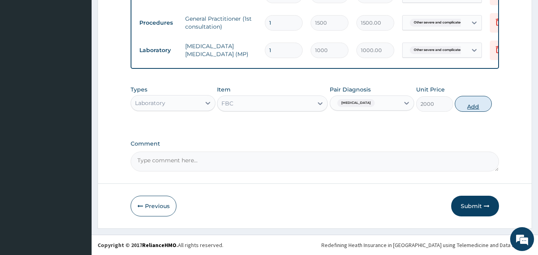
click at [471, 106] on button "Add" at bounding box center [473, 104] width 37 height 16
type input "0"
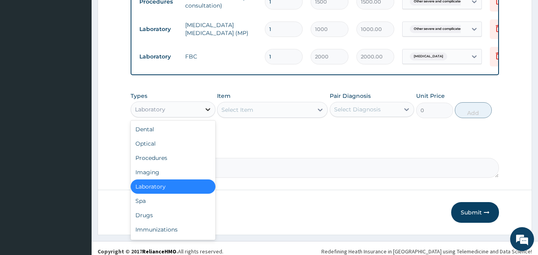
click at [206, 111] on icon at bounding box center [208, 109] width 5 height 3
click at [160, 223] on div "Drugs" at bounding box center [173, 215] width 85 height 14
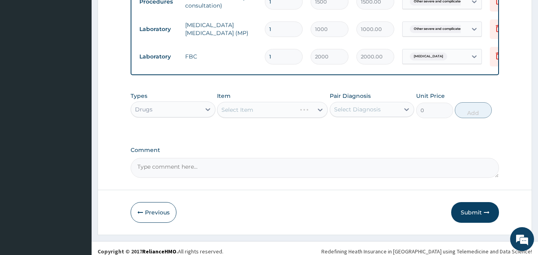
click at [239, 118] on div "Select Item" at bounding box center [272, 110] width 111 height 16
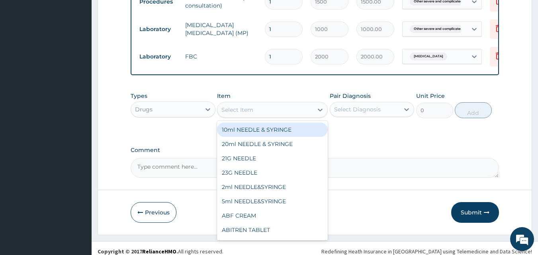
click at [239, 114] on div "Select Item" at bounding box center [237, 110] width 32 height 8
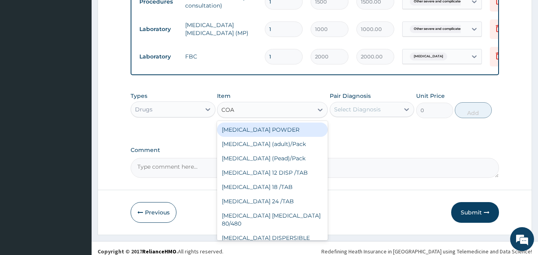
type input "COAR"
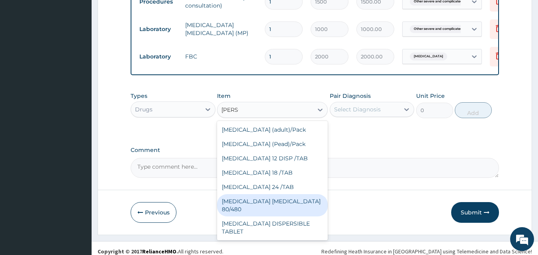
click at [258, 217] on div "COARTEM D TAB 80/480" at bounding box center [272, 205] width 111 height 22
type input "1039.5"
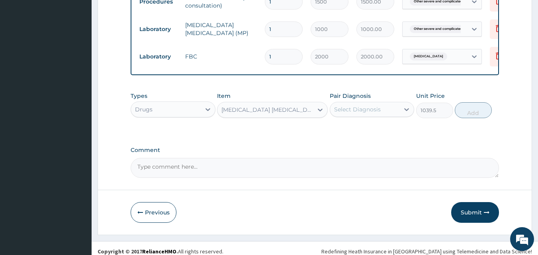
click at [368, 114] on div "Select Diagnosis" at bounding box center [357, 110] width 47 height 8
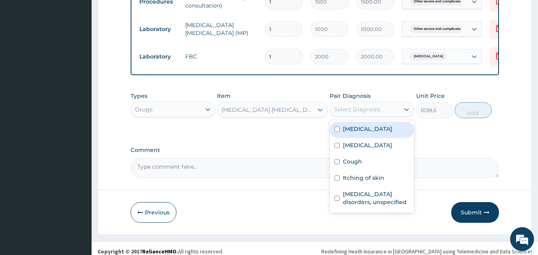
click at [344, 133] on label "Other severe and complicated Plasmodium falciparum malaria" at bounding box center [367, 129] width 49 height 8
checkbox input "true"
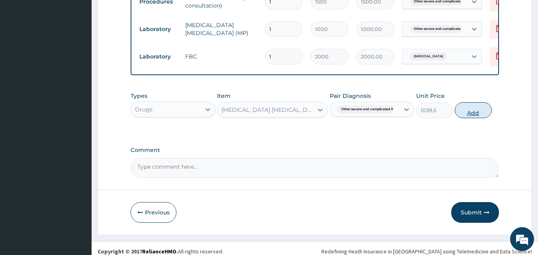
click at [466, 118] on button "Add" at bounding box center [473, 110] width 37 height 16
type input "0"
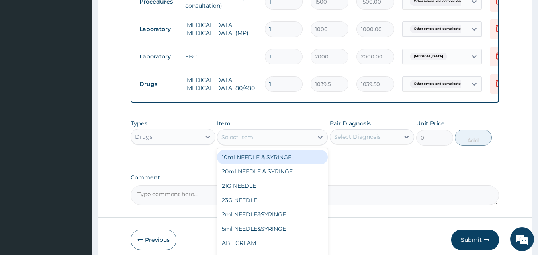
click at [249, 141] on div "Select Item" at bounding box center [237, 137] width 32 height 8
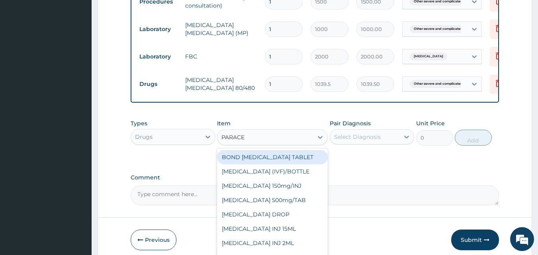
type input "PARACET"
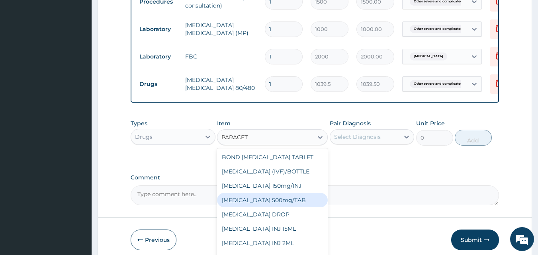
click at [249, 207] on div "PARACETAMOL 500mg/TAB" at bounding box center [272, 200] width 111 height 14
type input "6.3"
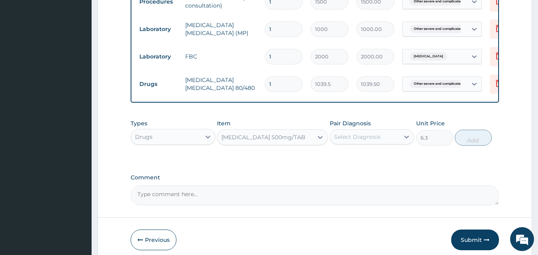
click at [350, 141] on div "Select Diagnosis" at bounding box center [357, 137] width 47 height 8
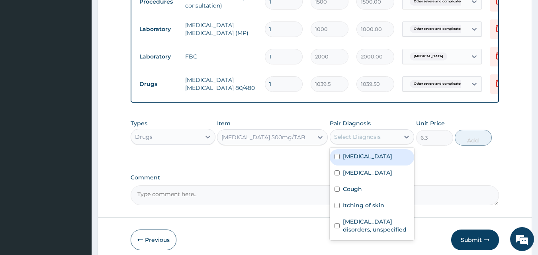
click at [356, 160] on label "Other severe and complicated Plasmodium falciparum malaria" at bounding box center [367, 157] width 49 height 8
checkbox input "true"
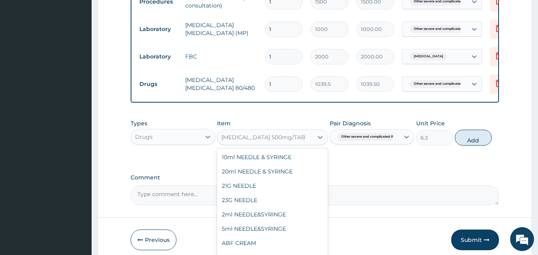
click at [312, 144] on div "PARACETAMOL 500mg/TAB" at bounding box center [265, 137] width 96 height 13
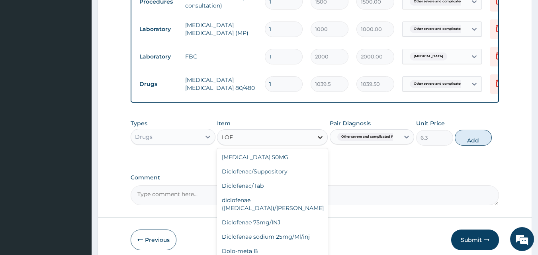
scroll to position [172, 0]
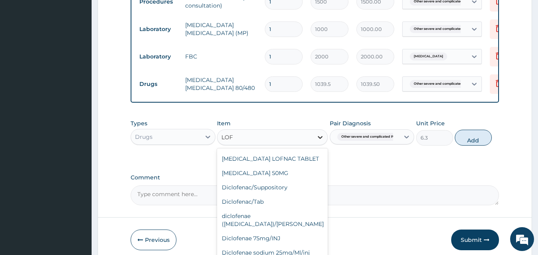
type input "LOFN"
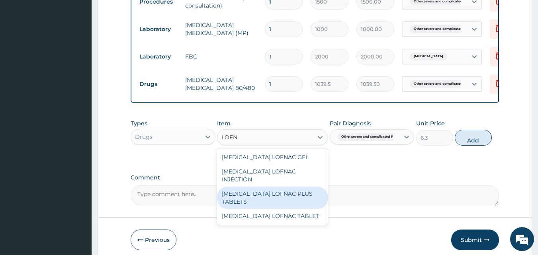
click at [280, 208] on div "Diclofenac LOFNAC PLUS TABLETS" at bounding box center [272, 198] width 111 height 22
type input "94.5"
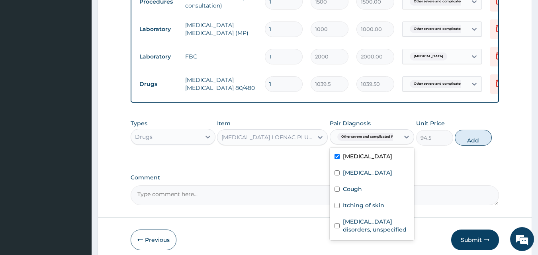
click at [350, 141] on span "Other severe and complicated P..." at bounding box center [368, 137] width 63 height 8
click at [338, 176] on input "checkbox" at bounding box center [337, 172] width 5 height 5
checkbox input "true"
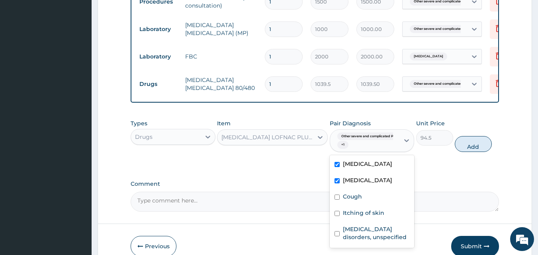
click at [337, 167] on input "checkbox" at bounding box center [337, 164] width 5 height 5
checkbox input "false"
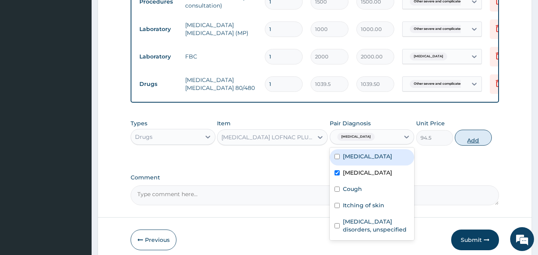
click at [474, 146] on button "Add" at bounding box center [473, 138] width 37 height 16
type input "0"
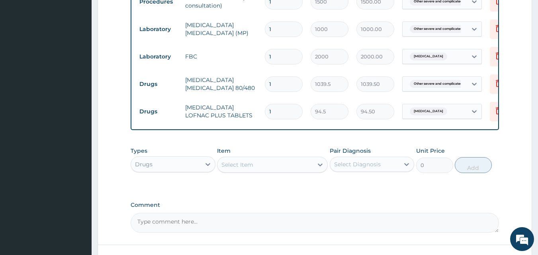
type input "10"
type input "945.00"
type input "10"
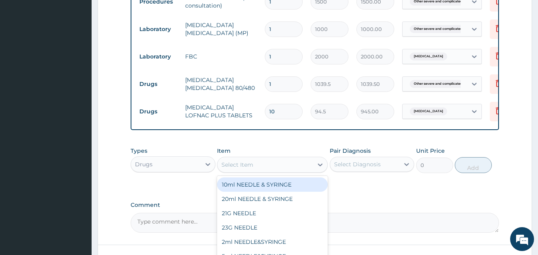
click at [243, 169] on div "Select Item" at bounding box center [237, 165] width 32 height 8
type input "AUGL"
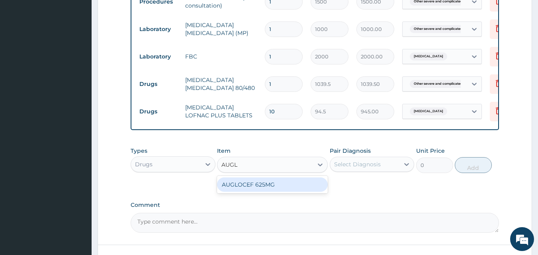
click at [232, 192] on div "AUGLOCEF 625MG" at bounding box center [272, 185] width 111 height 14
type input "882"
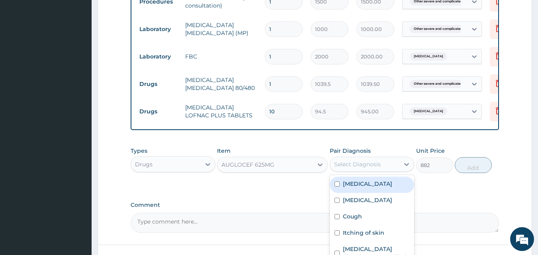
click at [348, 168] on div "Select Diagnosis" at bounding box center [357, 164] width 47 height 8
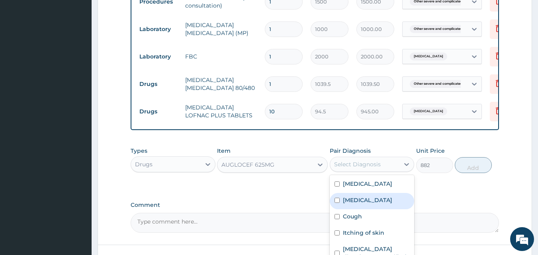
click at [338, 203] on input "checkbox" at bounding box center [337, 200] width 5 height 5
checkbox input "true"
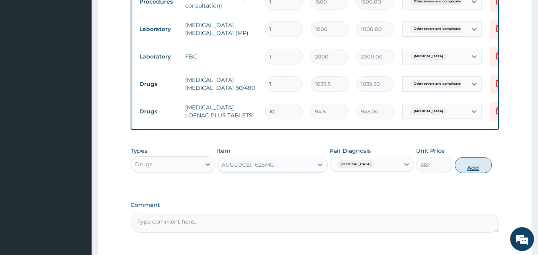
click at [464, 173] on button "Add" at bounding box center [473, 165] width 37 height 16
type input "0"
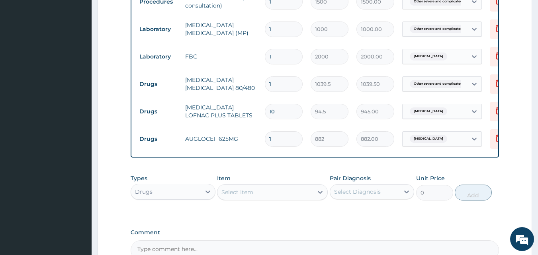
type input "14"
type input "12348.00"
type input "14"
click at [237, 196] on div "Select Item" at bounding box center [237, 192] width 32 height 8
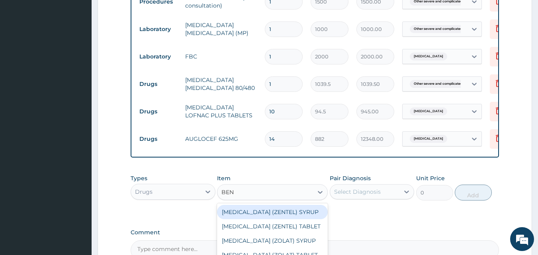
type input "BENY"
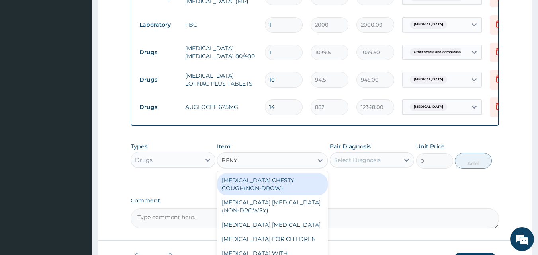
scroll to position [448, 0]
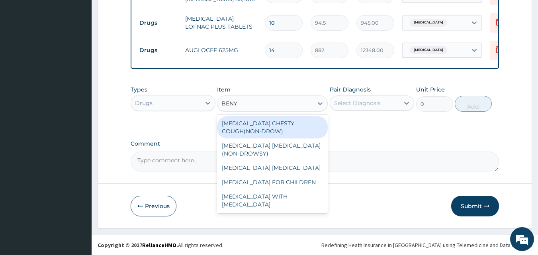
click at [264, 139] on div "BENYLIN CHESTY COUGH(NON-DROW)" at bounding box center [272, 127] width 111 height 22
type input "882"
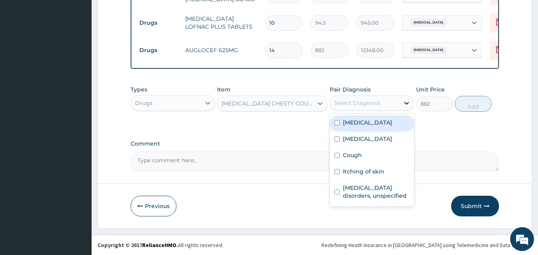
click at [405, 105] on icon at bounding box center [407, 103] width 5 height 3
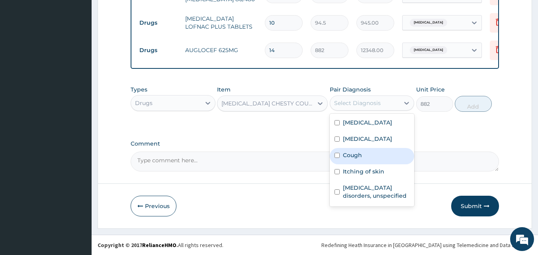
click at [363, 164] on div "Cough" at bounding box center [372, 156] width 85 height 16
checkbox input "true"
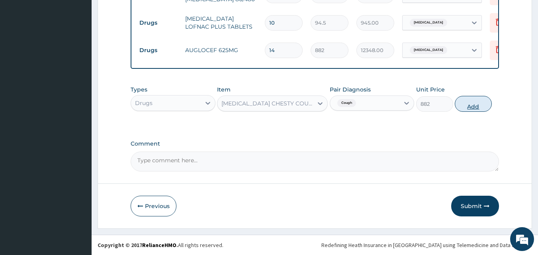
click at [476, 112] on button "Add" at bounding box center [473, 104] width 37 height 16
type input "0"
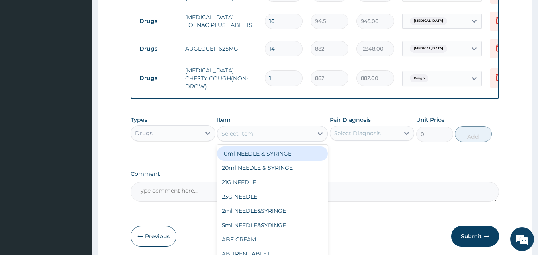
click at [254, 140] on div "Select Item" at bounding box center [265, 133] width 96 height 13
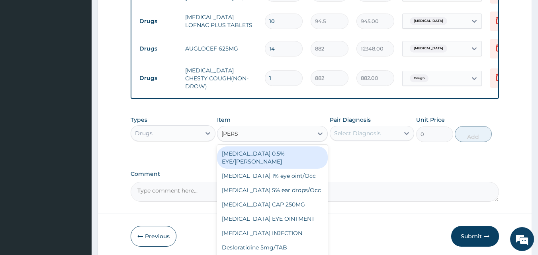
type input "LORAT"
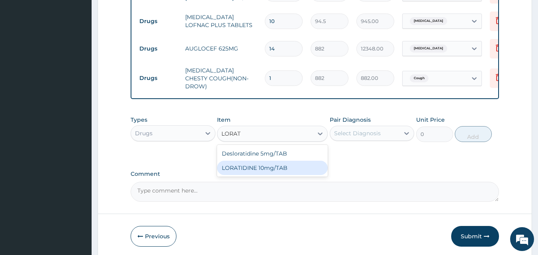
click at [271, 175] on div "LORATIDINE 10mg/TAB" at bounding box center [272, 168] width 111 height 14
type input "13.86"
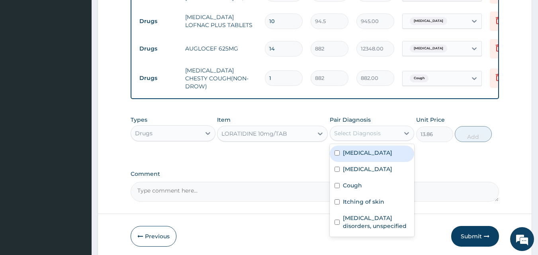
click at [380, 140] on div "Select Diagnosis" at bounding box center [365, 133] width 70 height 13
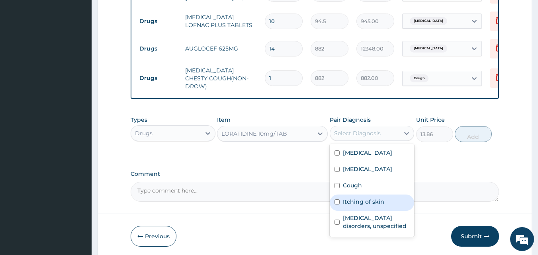
click at [353, 206] on label "Itching of skin" at bounding box center [363, 202] width 41 height 8
checkbox input "true"
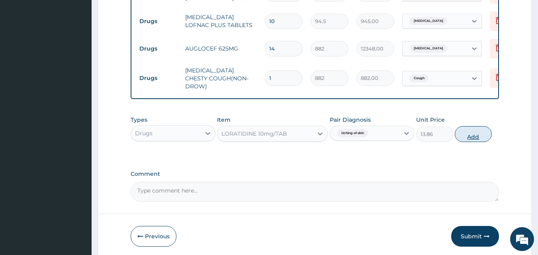
click at [476, 142] on button "Add" at bounding box center [473, 134] width 37 height 16
type input "0"
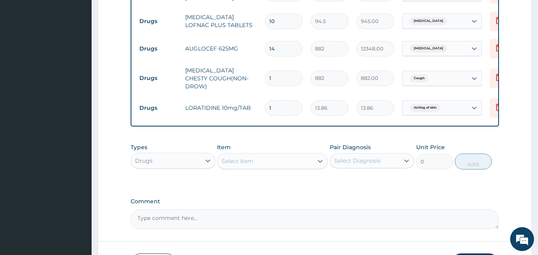
type input "10"
type input "138.60"
type input "10"
click at [271, 168] on div "Select Item" at bounding box center [265, 161] width 96 height 13
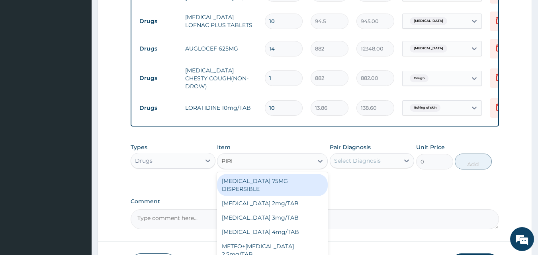
type input "PIRIT"
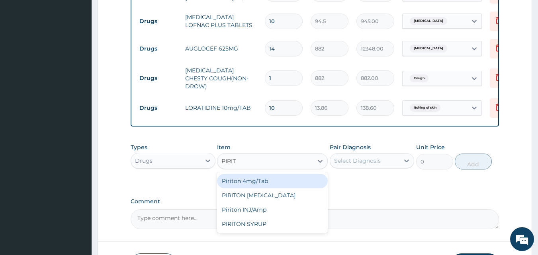
click at [267, 188] on div "Piriton 4mg/Tab" at bounding box center [272, 181] width 111 height 14
type input "6.3"
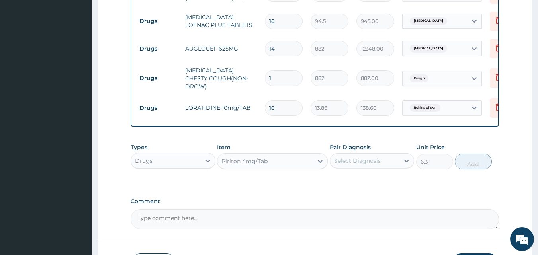
click at [250, 165] on div "Piriton 4mg/Tab" at bounding box center [244, 161] width 46 height 8
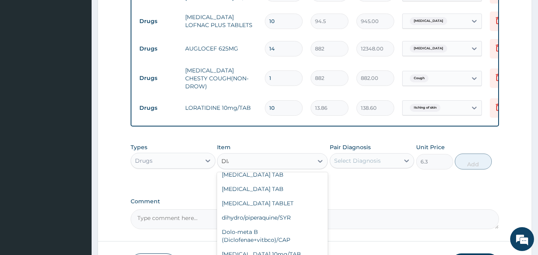
scroll to position [0, 0]
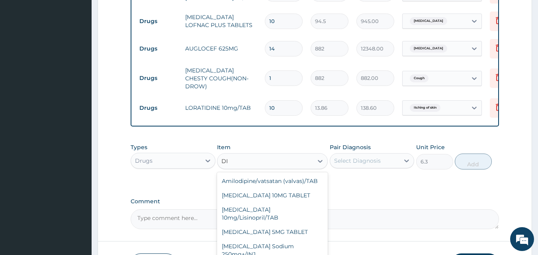
type input "D"
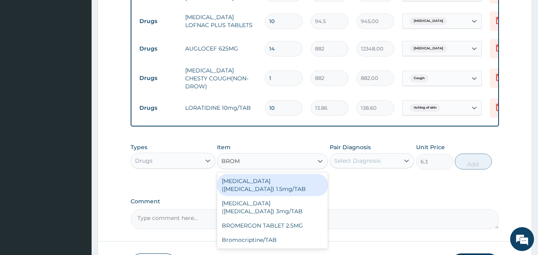
type input "BROMA"
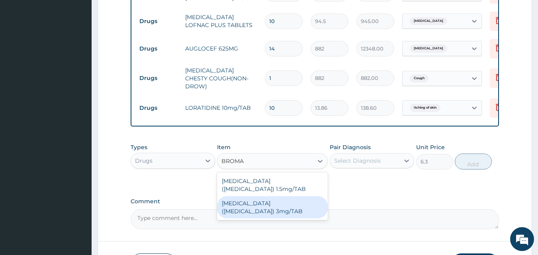
click at [255, 211] on div "Bromazepam(Lexotan) 3mg/TAB" at bounding box center [272, 207] width 111 height 22
type input "20.79"
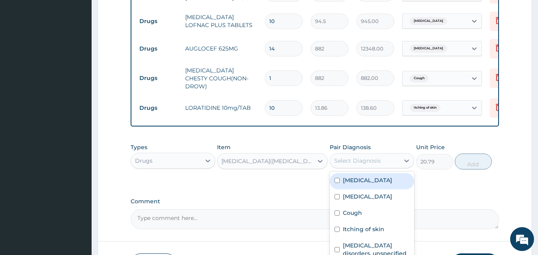
click at [362, 165] on div "Select Diagnosis" at bounding box center [357, 161] width 47 height 8
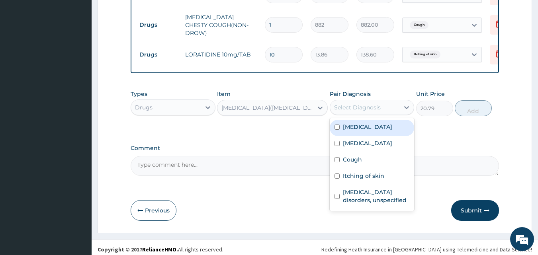
scroll to position [522, 0]
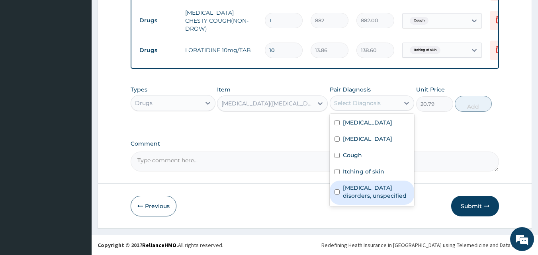
click at [349, 200] on label "Insomnia disorders, unspecified" at bounding box center [376, 192] width 67 height 16
checkbox input "true"
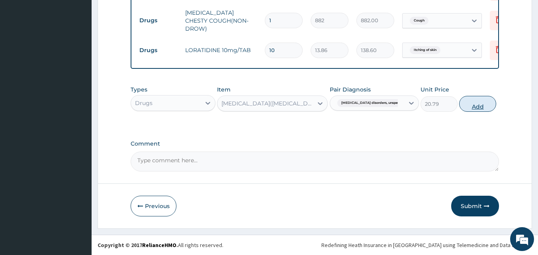
click at [478, 103] on button "Add" at bounding box center [477, 104] width 37 height 16
type input "0"
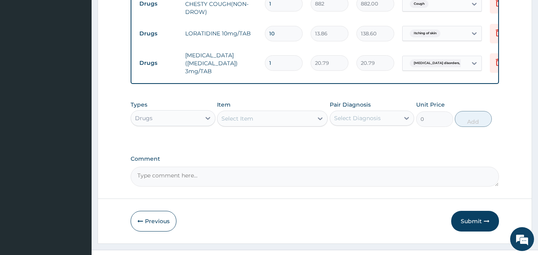
type input "10"
type input "207.90"
type input "10"
click at [261, 125] on div "Select Item" at bounding box center [265, 118] width 96 height 13
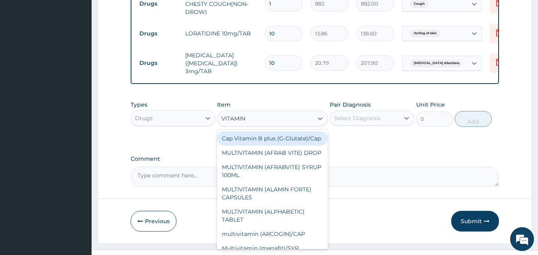
type input "VITAMIN C"
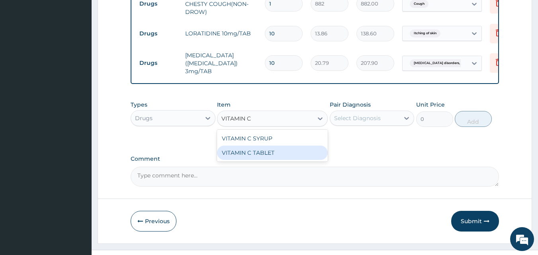
click at [259, 160] on div "VITAMIN C TABLET" at bounding box center [272, 153] width 111 height 14
type input "3.15"
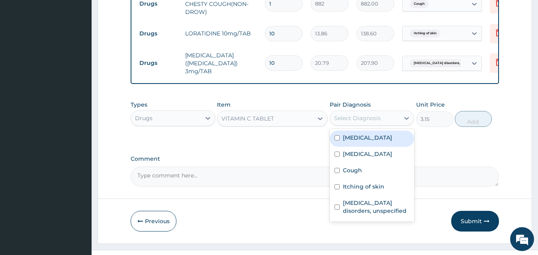
click at [350, 122] on div "Select Diagnosis" at bounding box center [357, 118] width 47 height 8
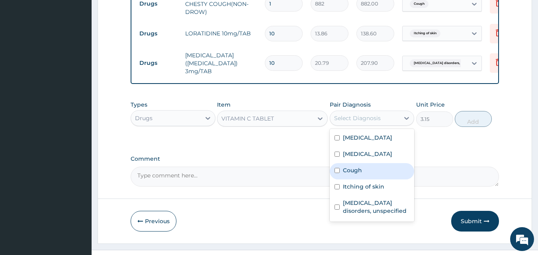
click at [338, 173] on input "checkbox" at bounding box center [337, 170] width 5 height 5
checkbox input "true"
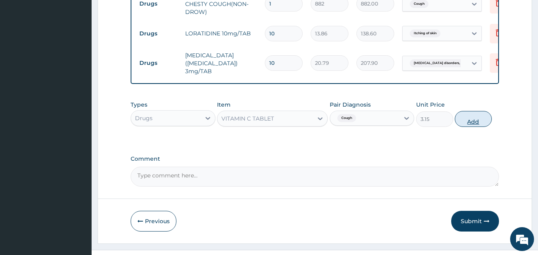
click at [467, 127] on button "Add" at bounding box center [473, 119] width 37 height 16
type input "0"
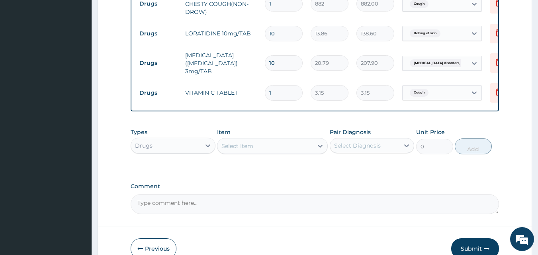
type input "0.00"
type input "3"
type input "9.45"
type input "30"
type input "94.50"
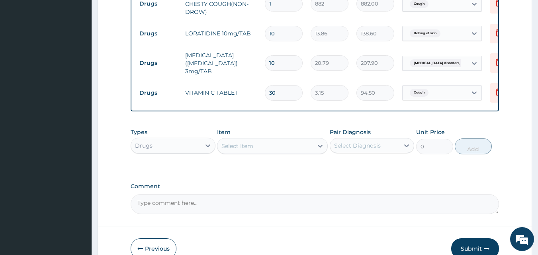
type input "30"
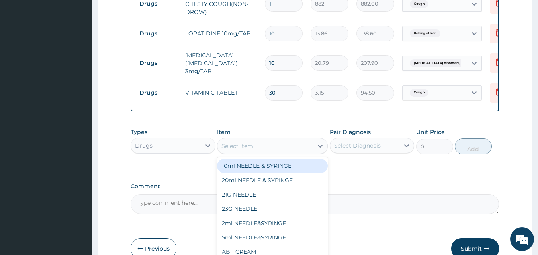
click at [259, 153] on div "Select Item" at bounding box center [265, 146] width 96 height 13
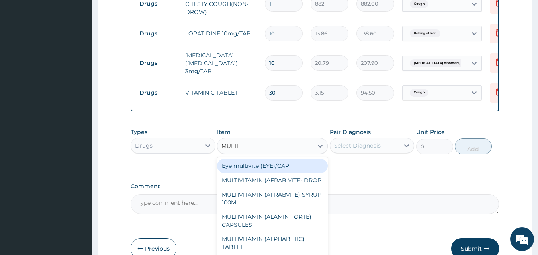
type input "MULTIV"
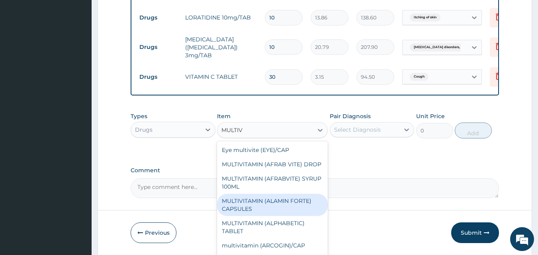
scroll to position [577, 0]
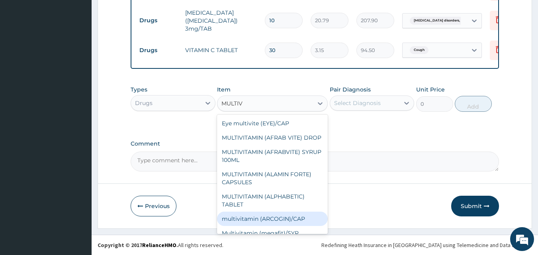
click at [256, 226] on div "multivitamin (ARCOGIN)/CAP" at bounding box center [272, 219] width 111 height 14
type input "47.25"
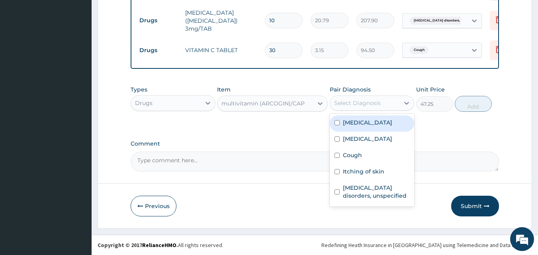
click at [369, 103] on div "Select Diagnosis" at bounding box center [357, 103] width 47 height 8
click at [352, 127] on label "Other severe and complicated Plasmodium falciparum malaria" at bounding box center [367, 123] width 49 height 8
checkbox input "true"
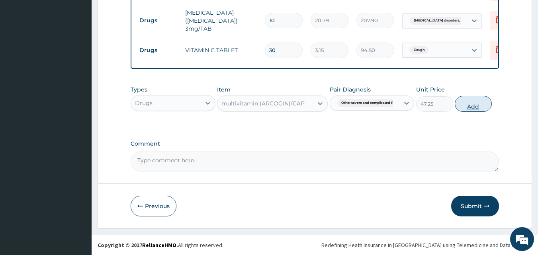
click at [469, 108] on button "Add" at bounding box center [473, 104] width 37 height 16
type input "0"
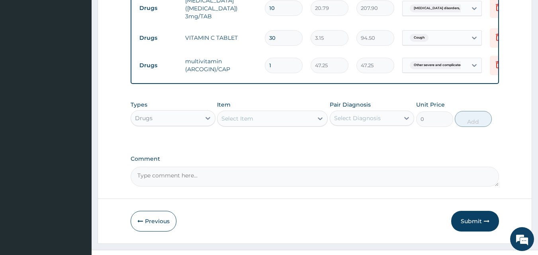
type input "0.00"
type input "5"
type input "236.25"
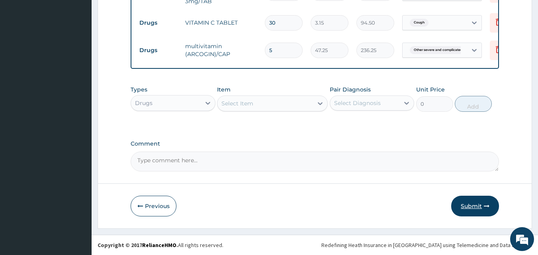
type input "5"
click at [474, 206] on button "Submit" at bounding box center [475, 206] width 48 height 21
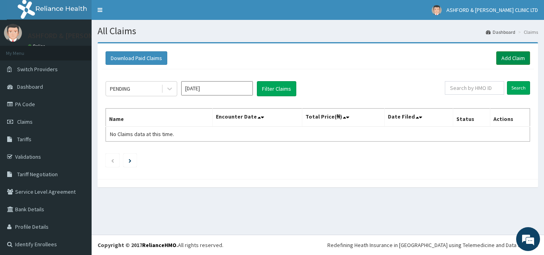
click at [509, 59] on link "Add Claim" at bounding box center [513, 58] width 34 height 14
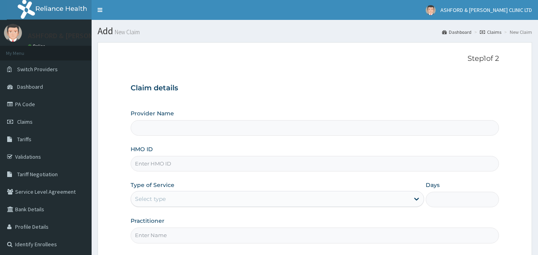
click at [147, 166] on input "HMO ID" at bounding box center [315, 164] width 369 height 16
type input "ASHFORD & [PERSON_NAME] CLINIC LTD"
type input "OSR/10052/B"
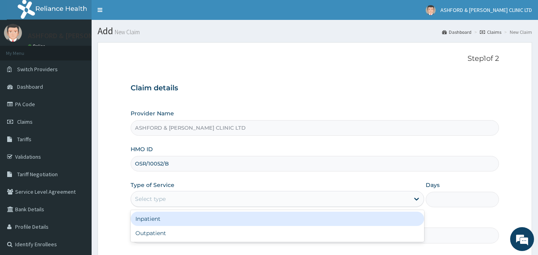
click at [190, 201] on div "Select type" at bounding box center [270, 199] width 278 height 13
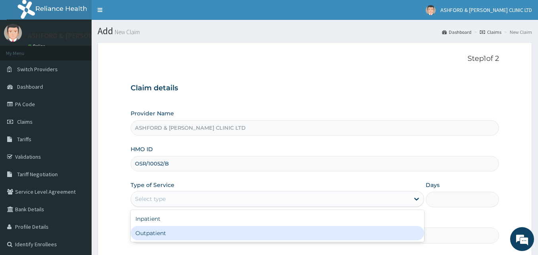
click at [194, 235] on div "Outpatient" at bounding box center [278, 233] width 294 height 14
type input "1"
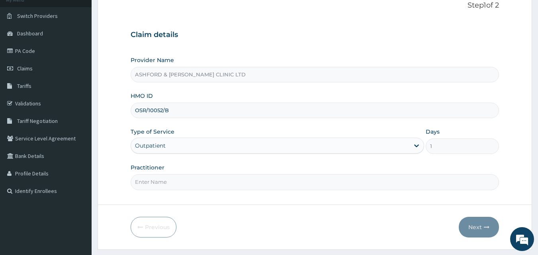
scroll to position [74, 0]
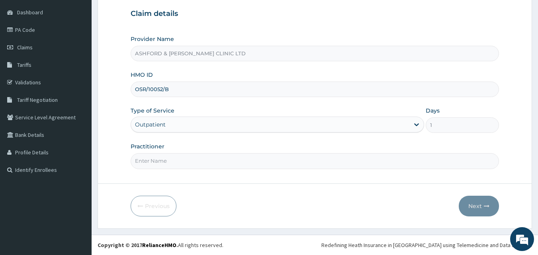
click at [224, 163] on input "Practitioner" at bounding box center [315, 161] width 369 height 16
type input "J.U.ADJUGAH"
click at [474, 206] on button "Next" at bounding box center [479, 206] width 40 height 21
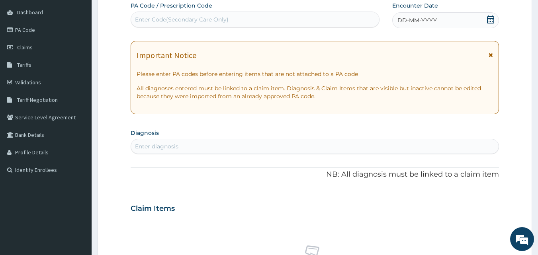
click at [490, 20] on icon at bounding box center [491, 20] width 8 height 8
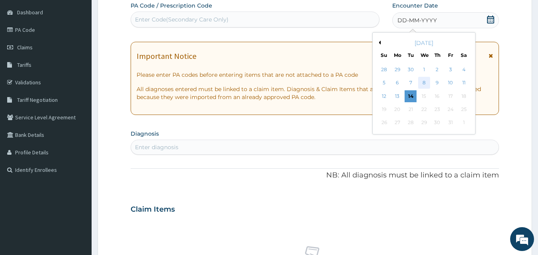
click at [423, 82] on div "8" at bounding box center [424, 83] width 12 height 12
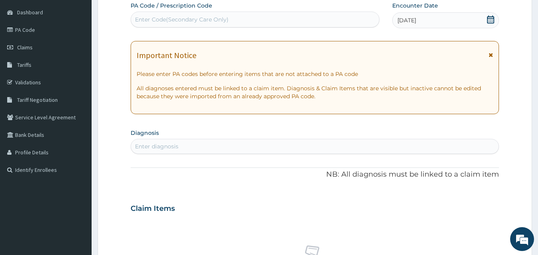
click at [157, 147] on div "Enter diagnosis" at bounding box center [156, 147] width 43 height 8
click at [156, 148] on div "Enter diagnosis" at bounding box center [156, 147] width 43 height 8
click at [141, 146] on div "Enter diagnosis" at bounding box center [156, 147] width 43 height 8
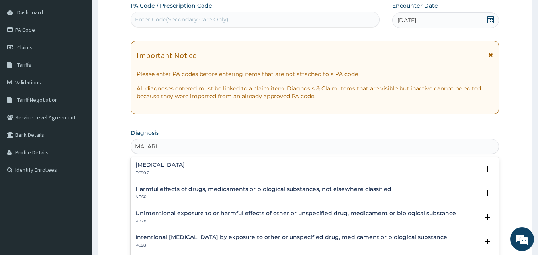
scroll to position [59, 0]
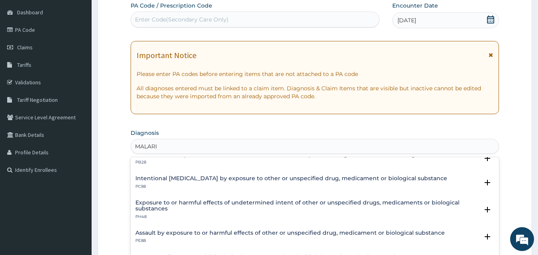
type input "MALARIA"
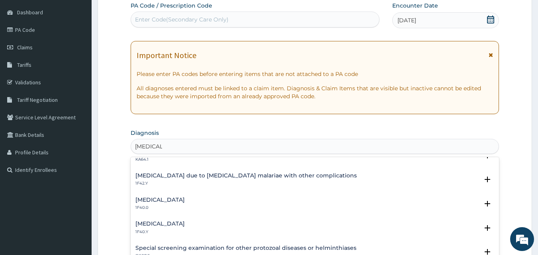
scroll to position [264, 0]
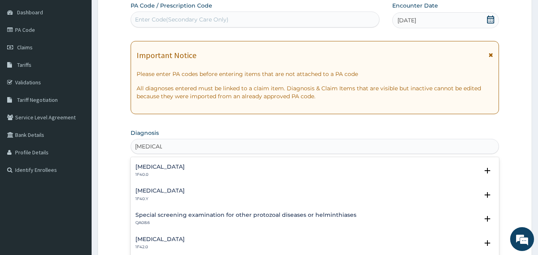
click at [185, 192] on h4 "Other severe and complicated Plasmodium falciparum malaria" at bounding box center [159, 191] width 49 height 6
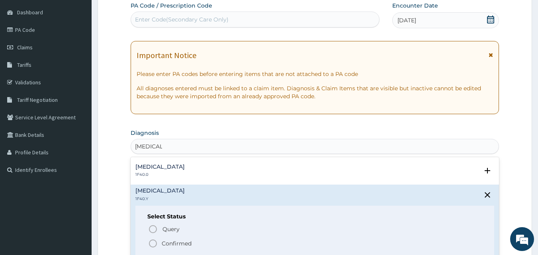
click at [153, 243] on icon "status option filled" at bounding box center [153, 244] width 10 height 10
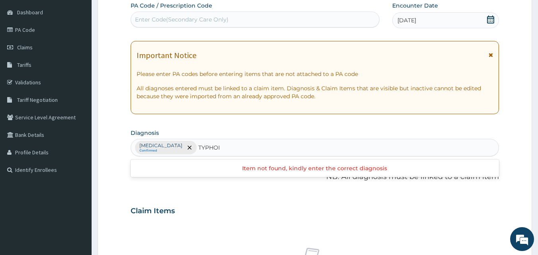
type input "TYPHOID"
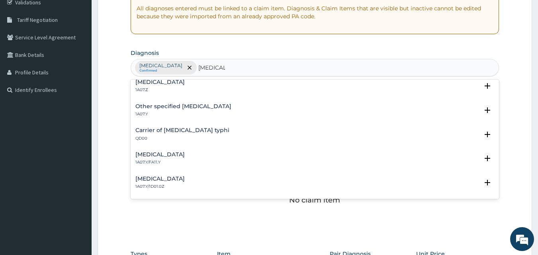
scroll to position [0, 0]
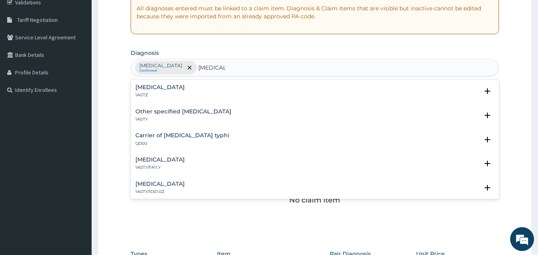
click at [168, 89] on h4 "Typhoid fever, unspecified" at bounding box center [159, 87] width 49 height 6
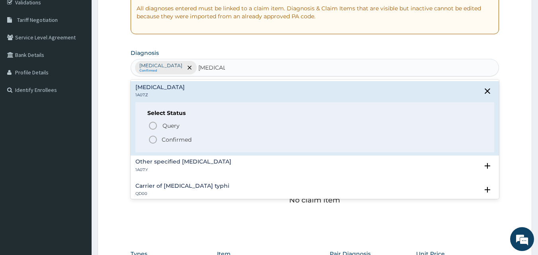
click at [152, 141] on icon "status option filled" at bounding box center [153, 140] width 10 height 10
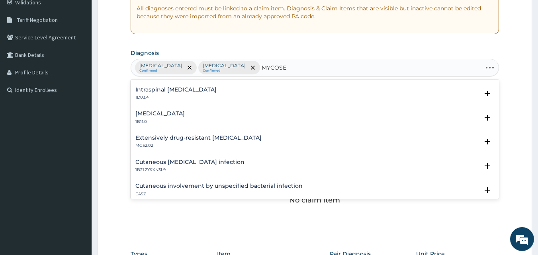
scroll to position [174, 0]
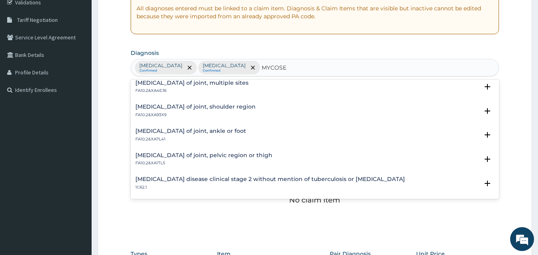
type input "MYCOSES"
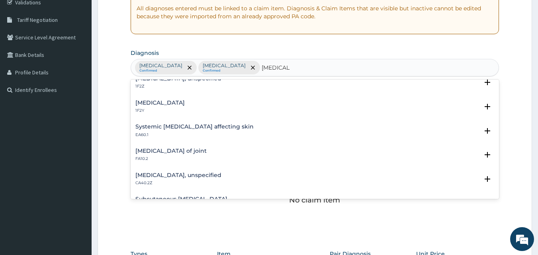
scroll to position [0, 0]
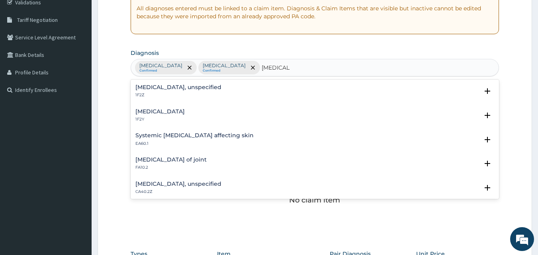
click at [202, 136] on h4 "Systemic mycoses affecting skin" at bounding box center [194, 136] width 118 height 6
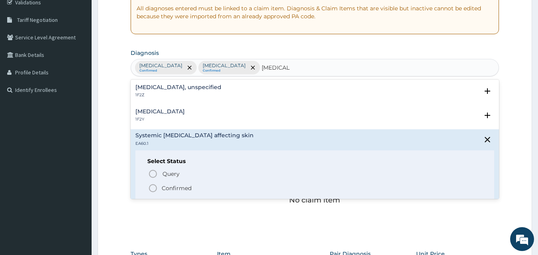
click at [154, 188] on icon "status option filled" at bounding box center [153, 189] width 10 height 10
